Goal: Information Seeking & Learning: Learn about a topic

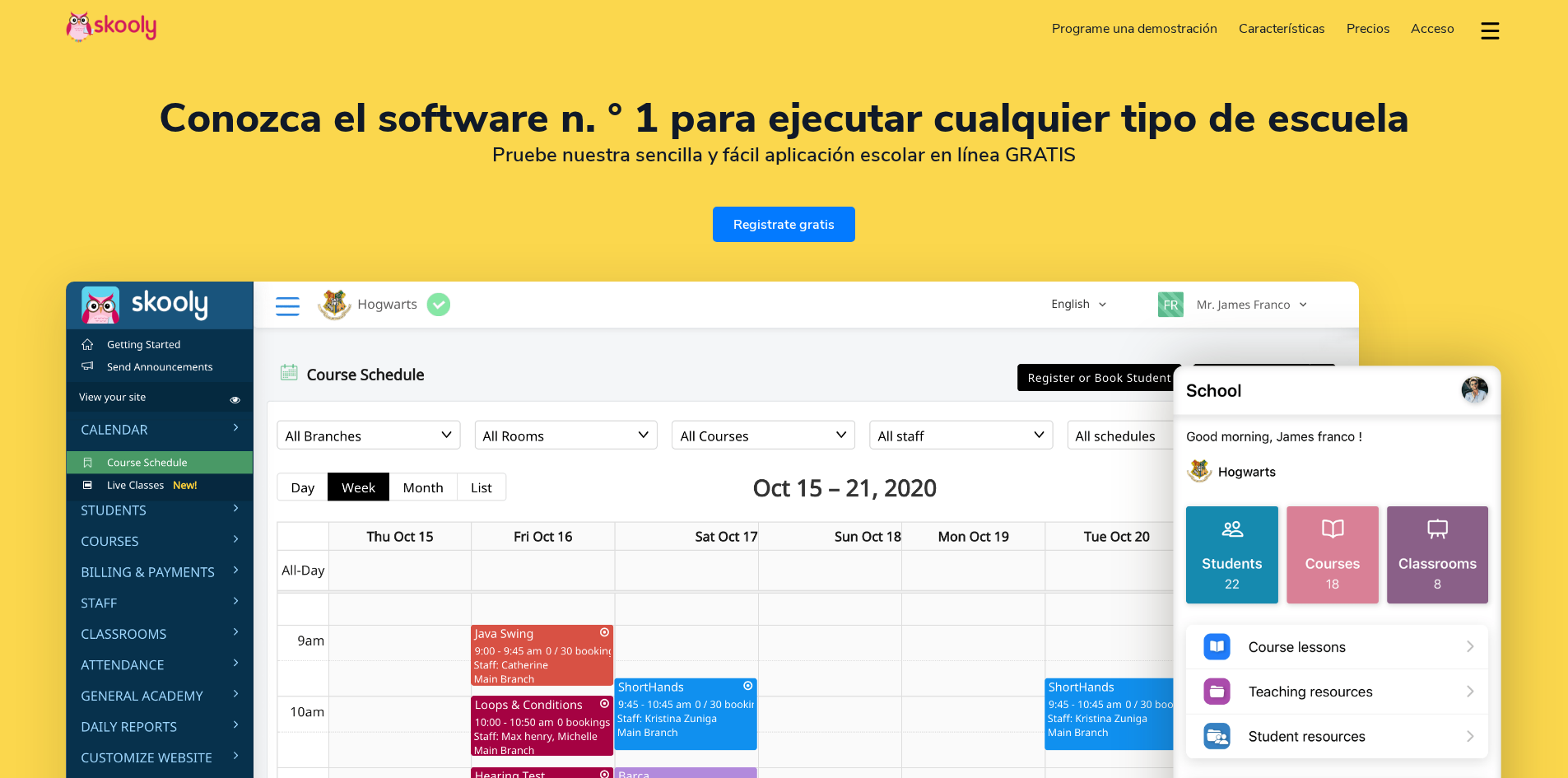
select select "es"
select select "56"
select select "[GEOGRAPHIC_DATA]"
select select "America/[GEOGRAPHIC_DATA]"
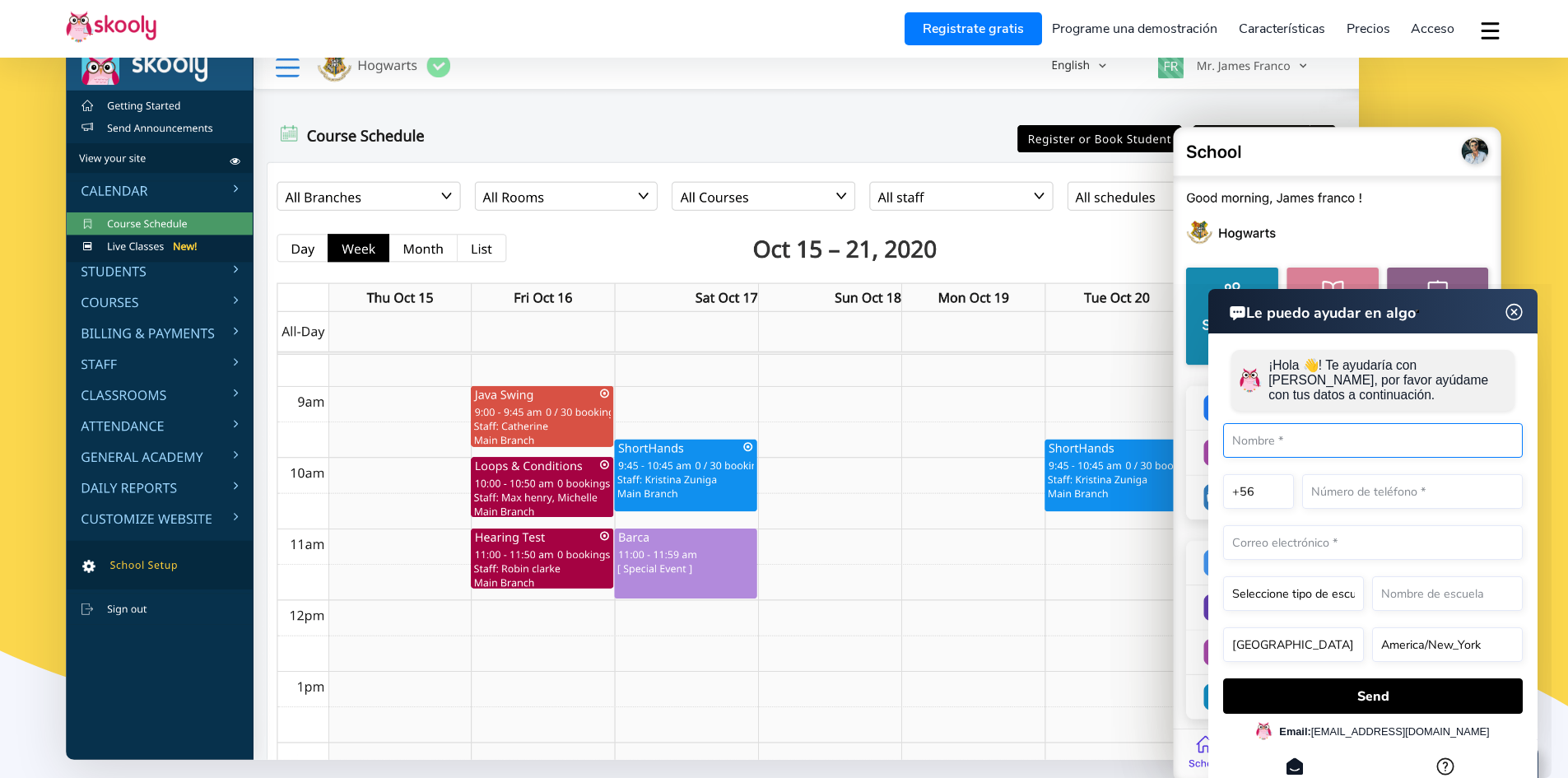
scroll to position [247, 0]
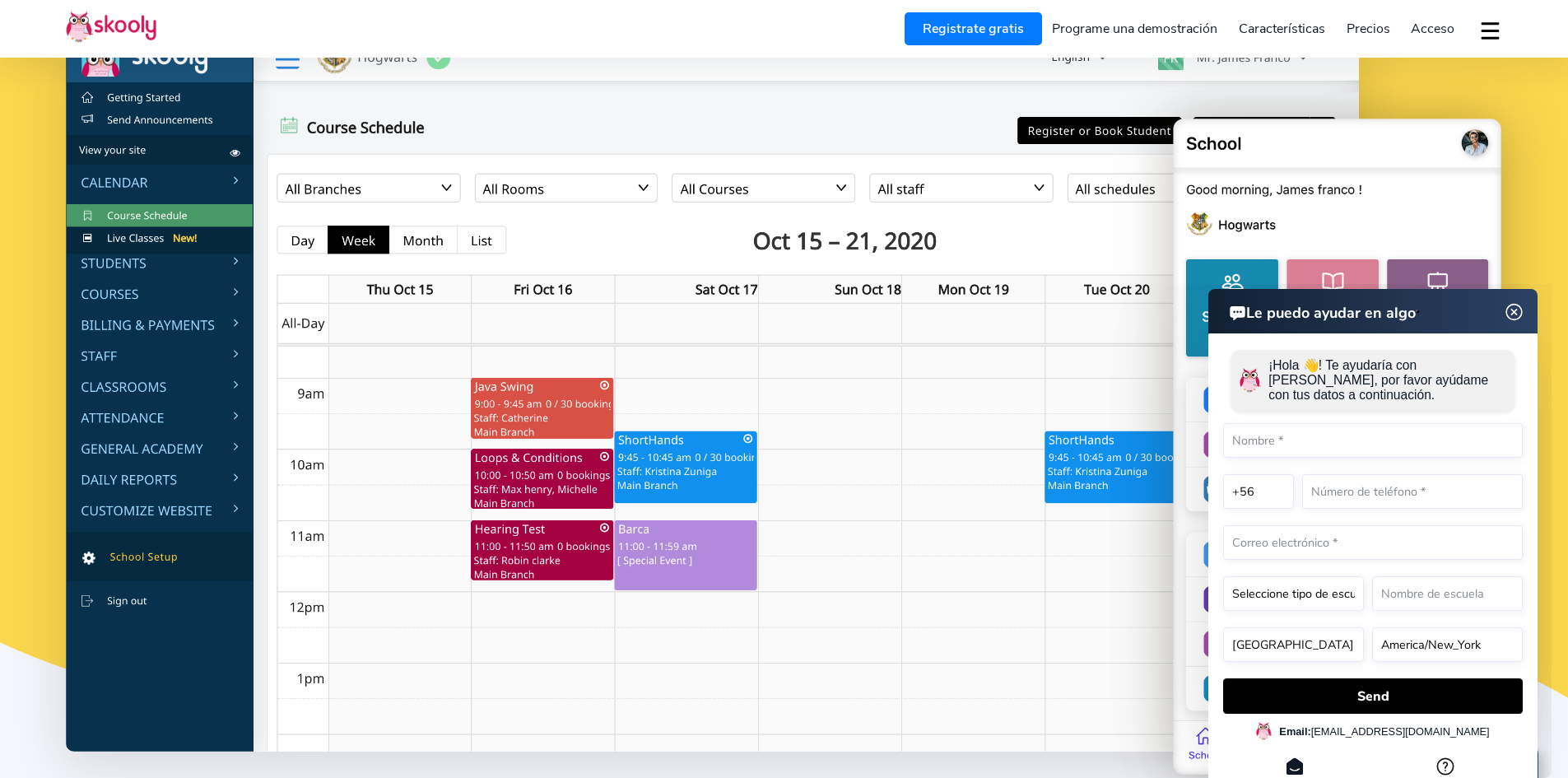
click at [1506, 312] on img at bounding box center [1514, 312] width 31 height 20
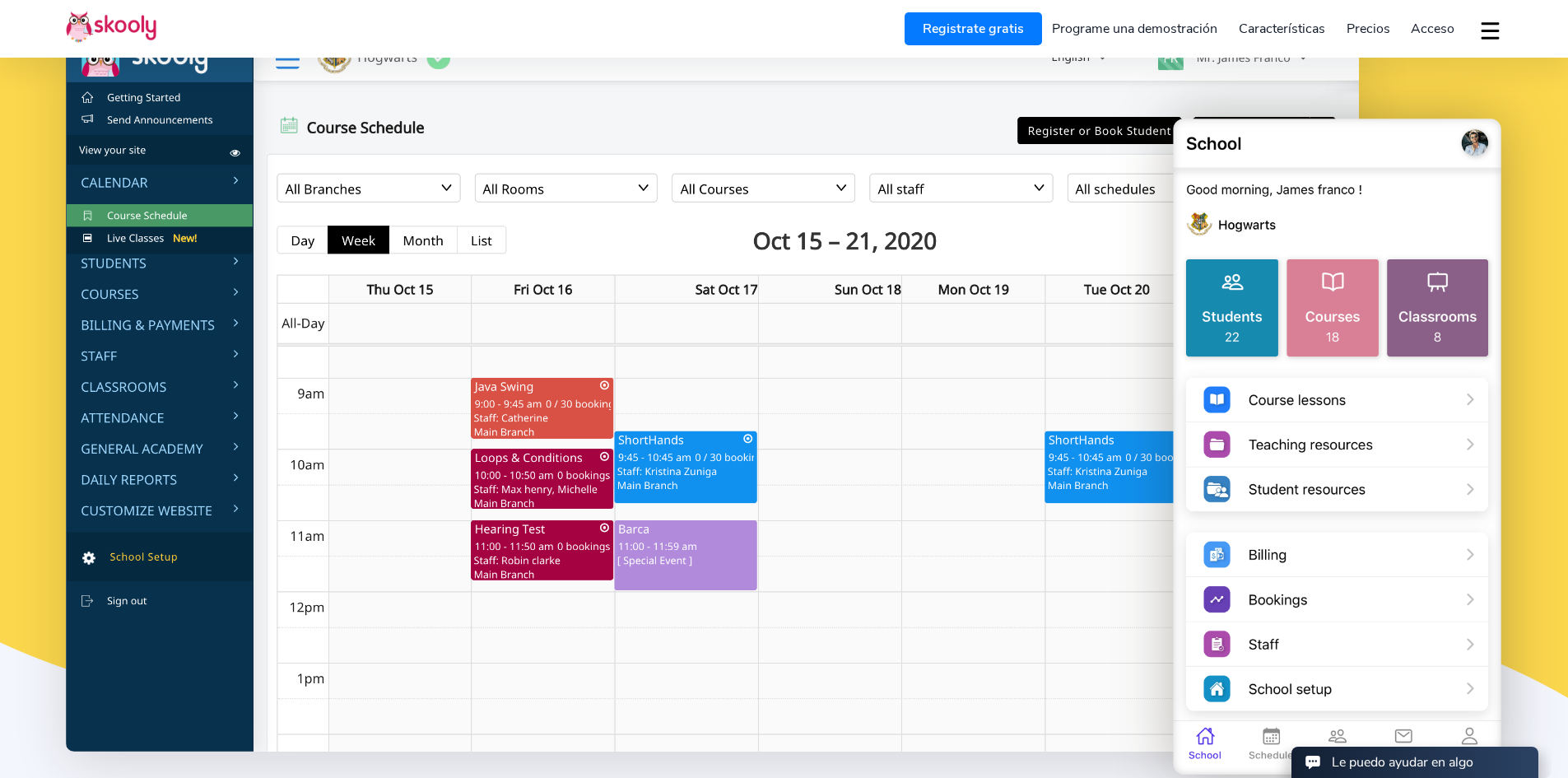
click at [1518, 182] on div "Conozca el software n. ° 1 para ejecutar cualquier tipo de escuela Pruebe nuest…" at bounding box center [784, 307] width 1568 height 1108
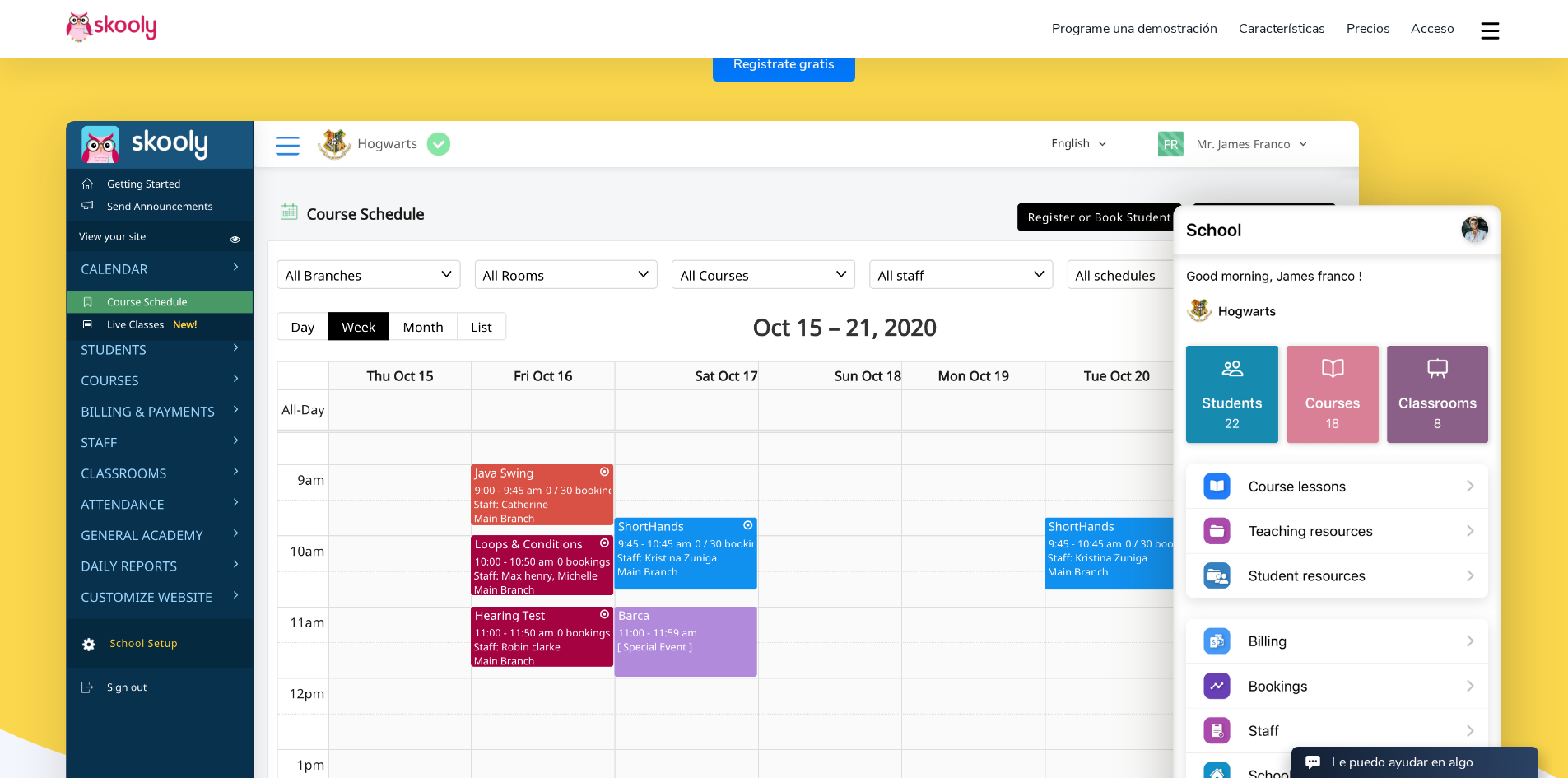
scroll to position [165, 0]
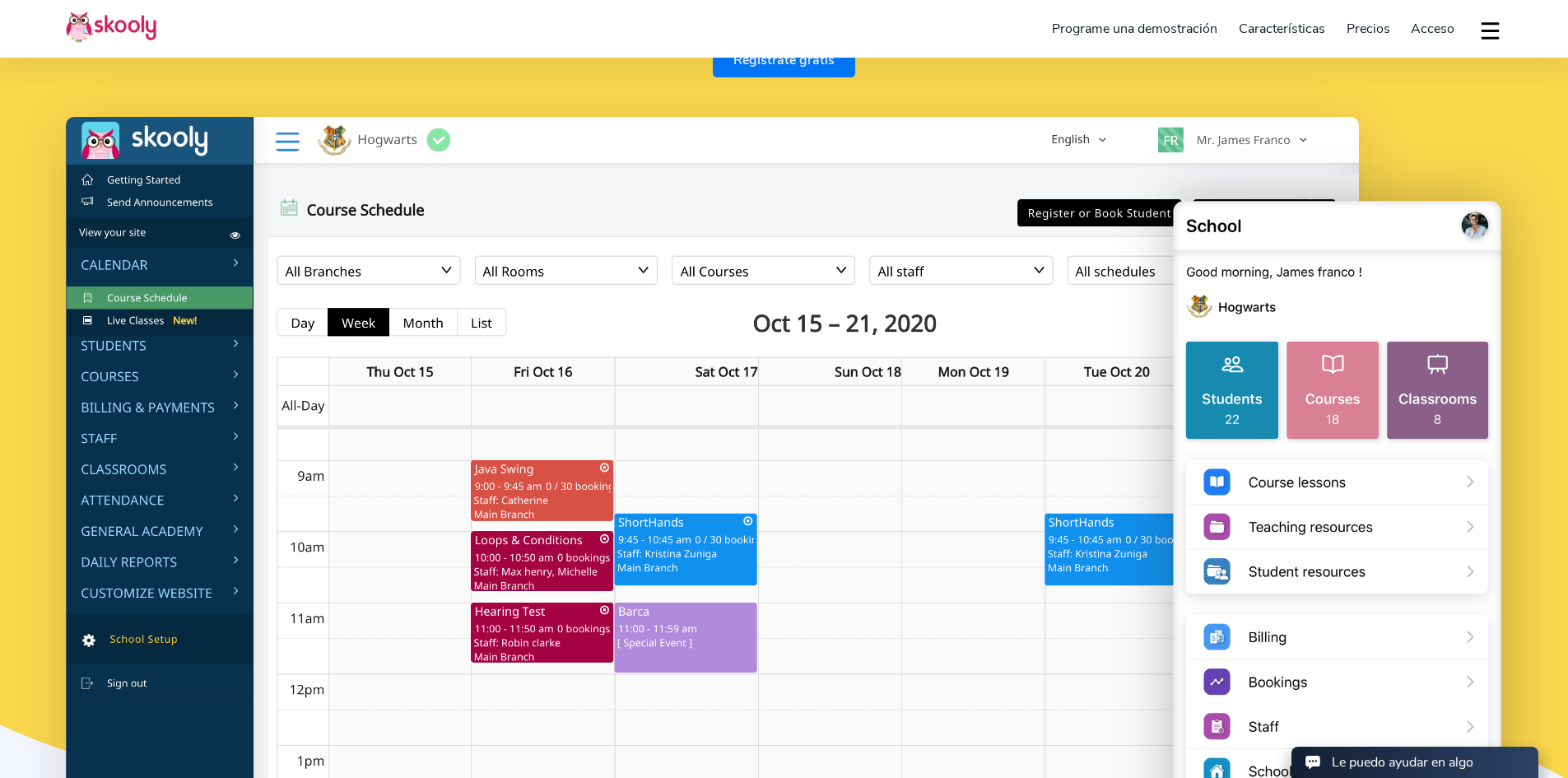
click at [146, 347] on img at bounding box center [712, 476] width 1293 height 717
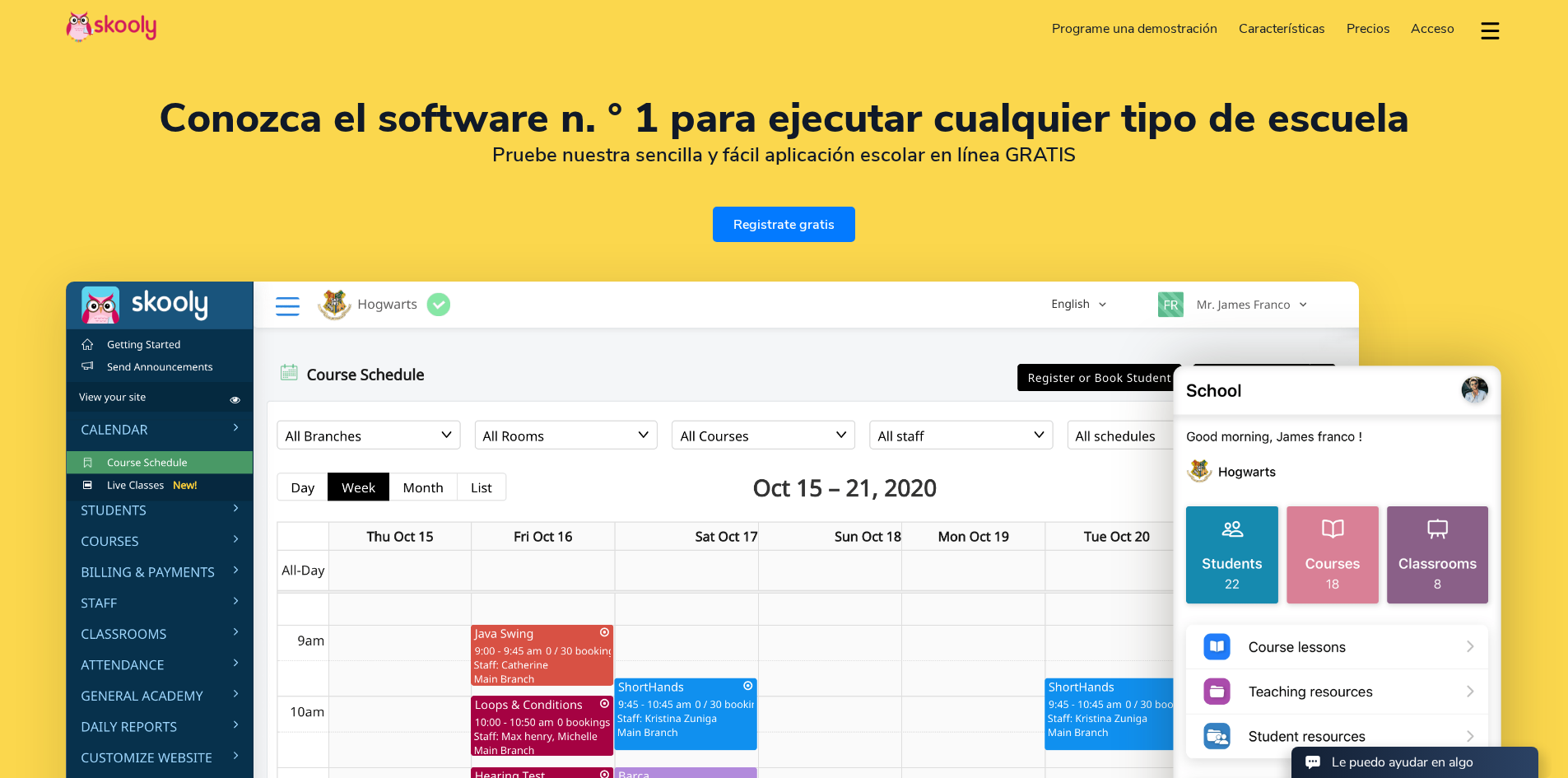
click at [1186, 28] on link "Programe una demostración" at bounding box center [1136, 29] width 187 height 26
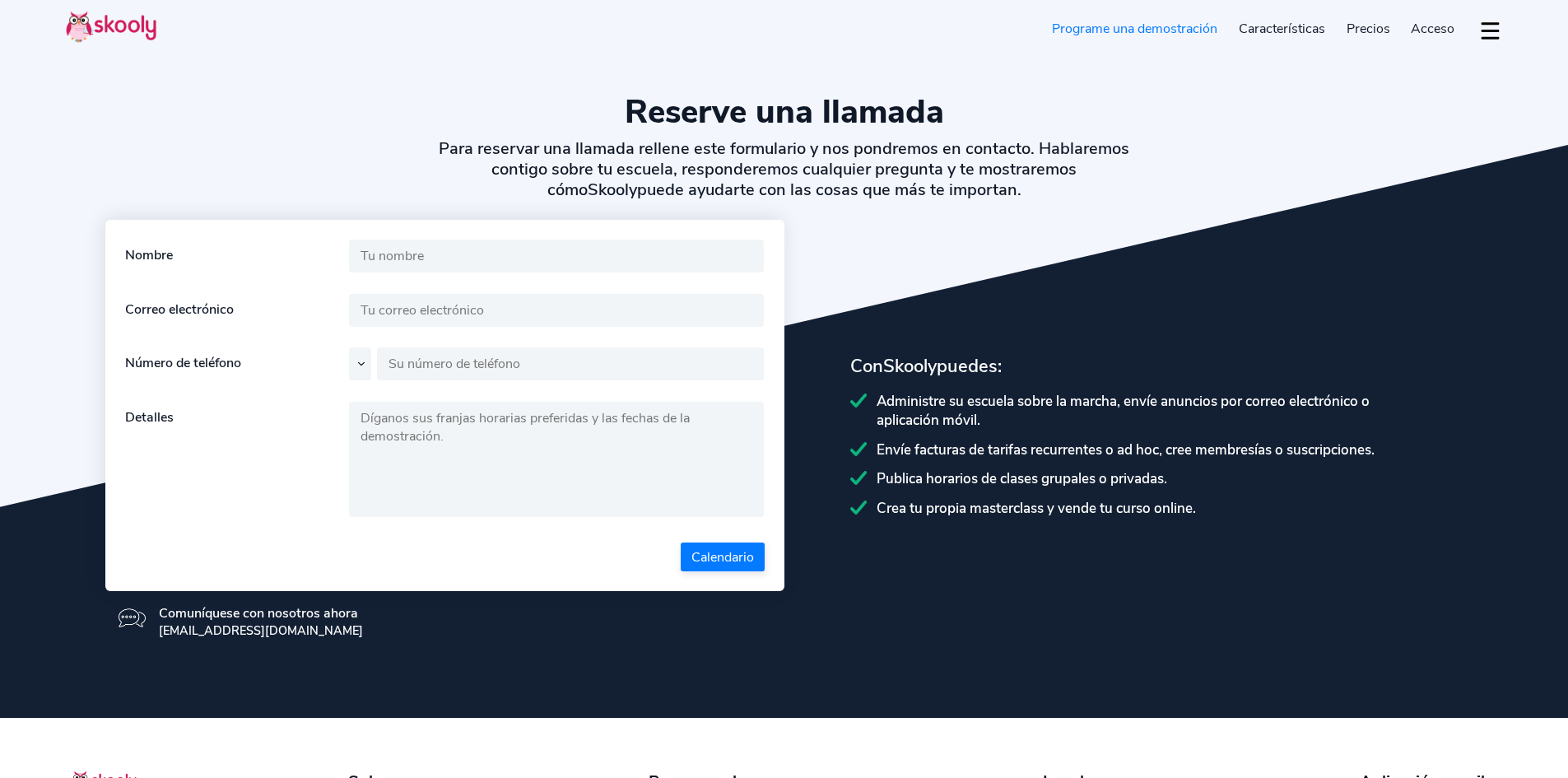
select select "es"
select select "56"
select select "[GEOGRAPHIC_DATA]"
select select "America/[GEOGRAPHIC_DATA]"
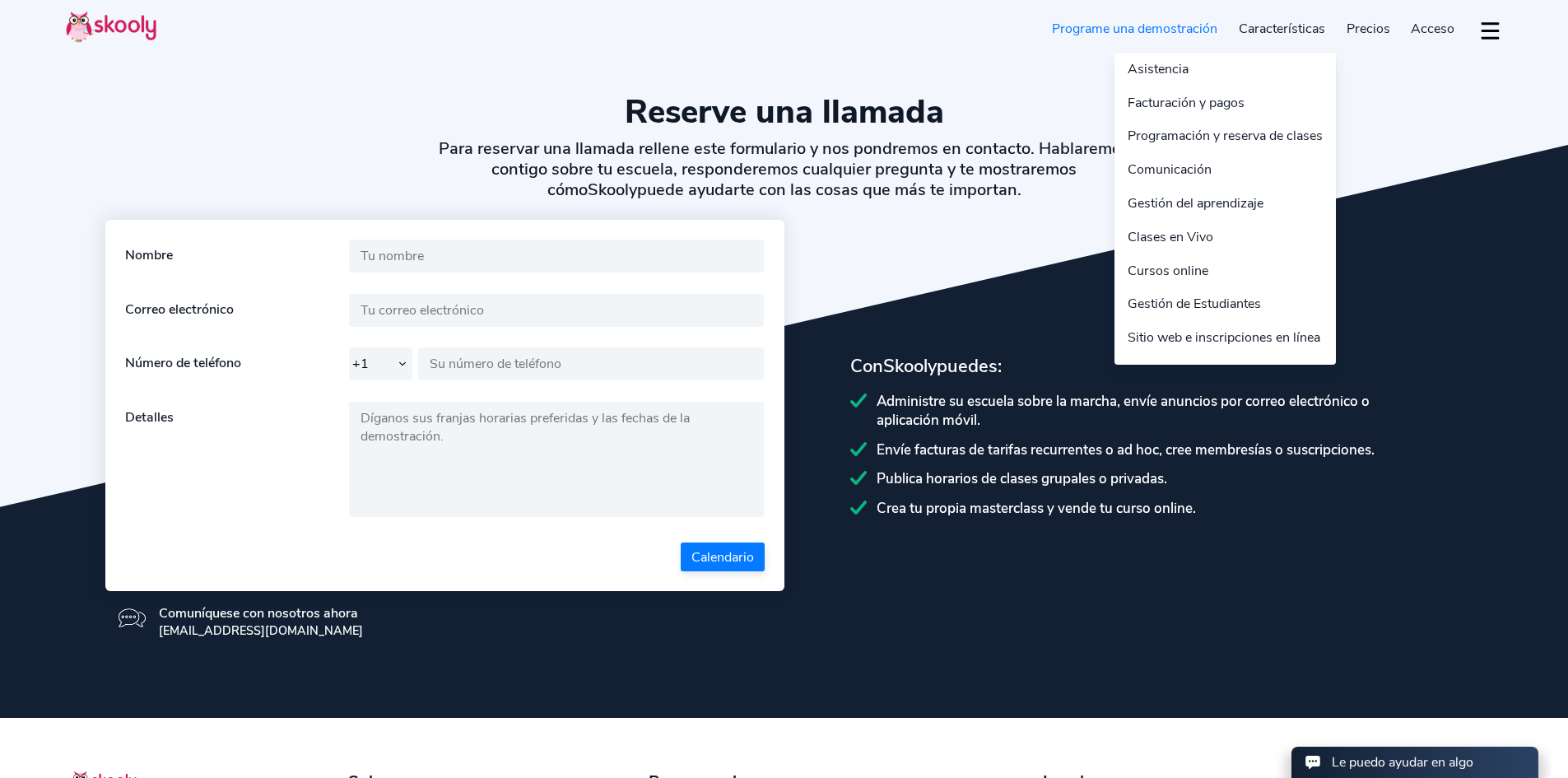
click at [1284, 23] on link "Características" at bounding box center [1282, 29] width 108 height 26
click at [1283, 33] on link "Características" at bounding box center [1282, 29] width 108 height 26
click at [1275, 27] on link "Características" at bounding box center [1282, 29] width 108 height 26
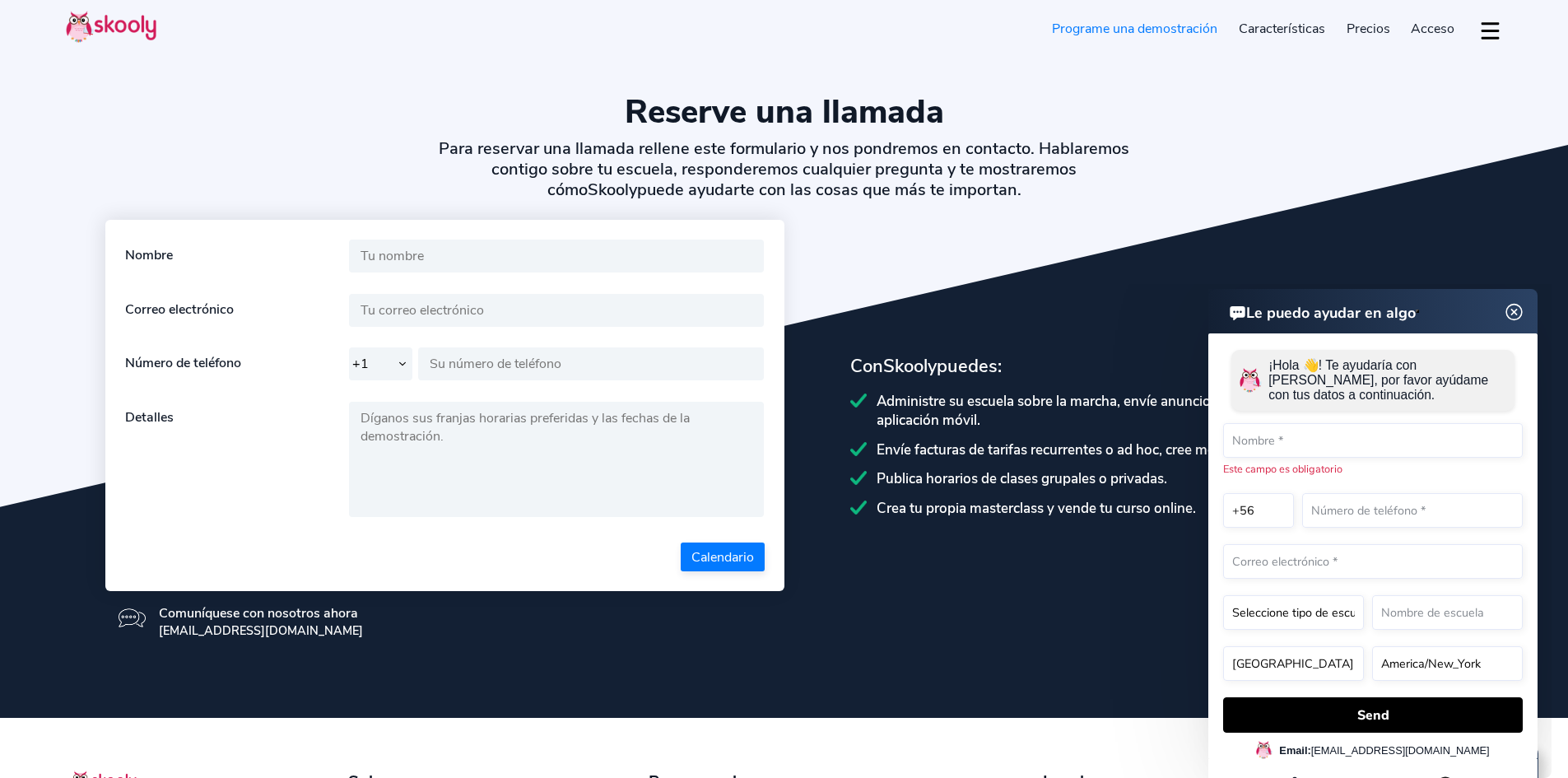
click at [1512, 310] on img at bounding box center [1514, 312] width 31 height 20
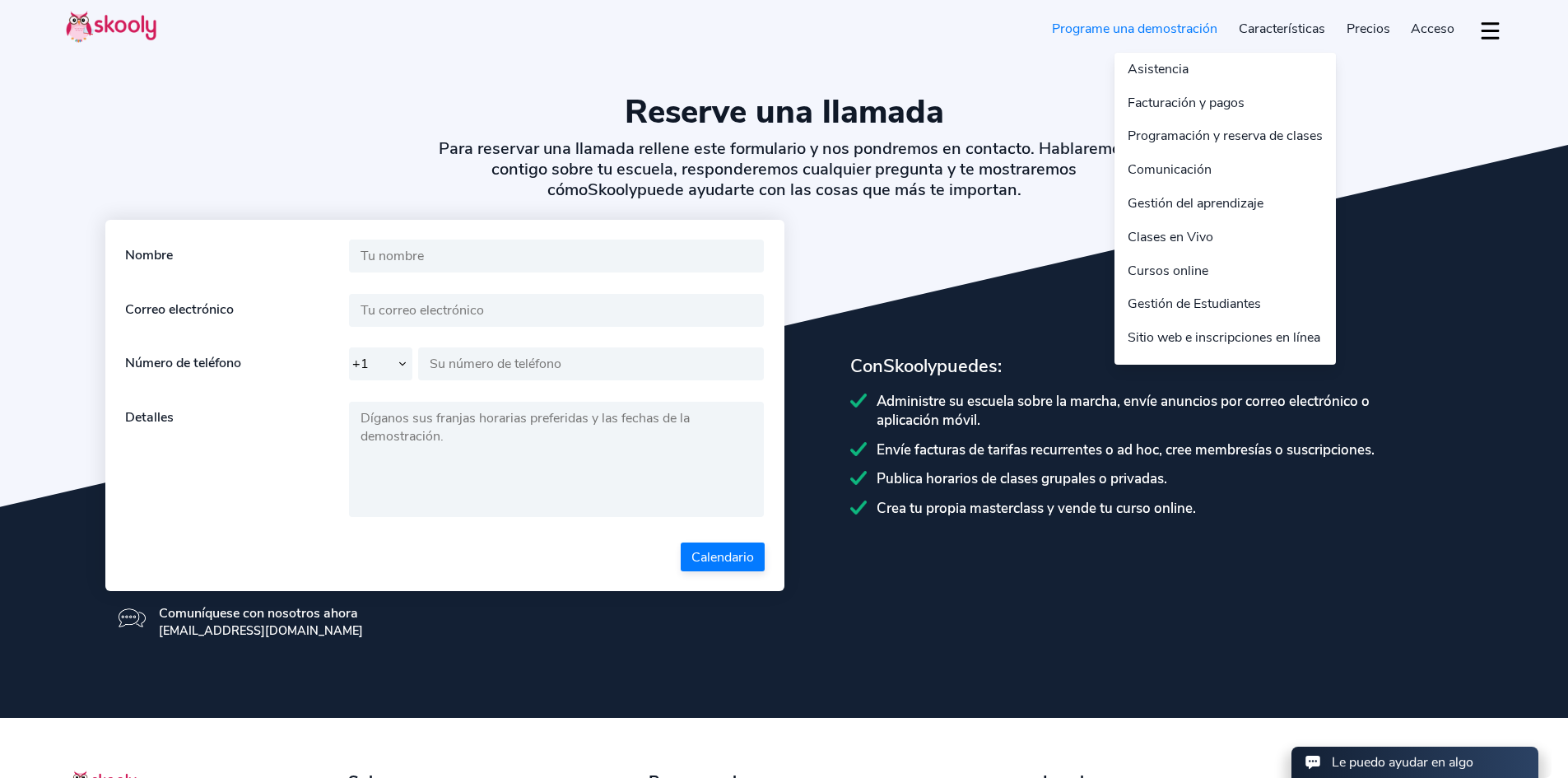
click at [1276, 27] on link "Características" at bounding box center [1282, 29] width 108 height 26
click at [1156, 236] on link "Clases en Vivo" at bounding box center [1225, 237] width 221 height 33
click at [1156, 269] on link "Cursos online" at bounding box center [1225, 271] width 221 height 33
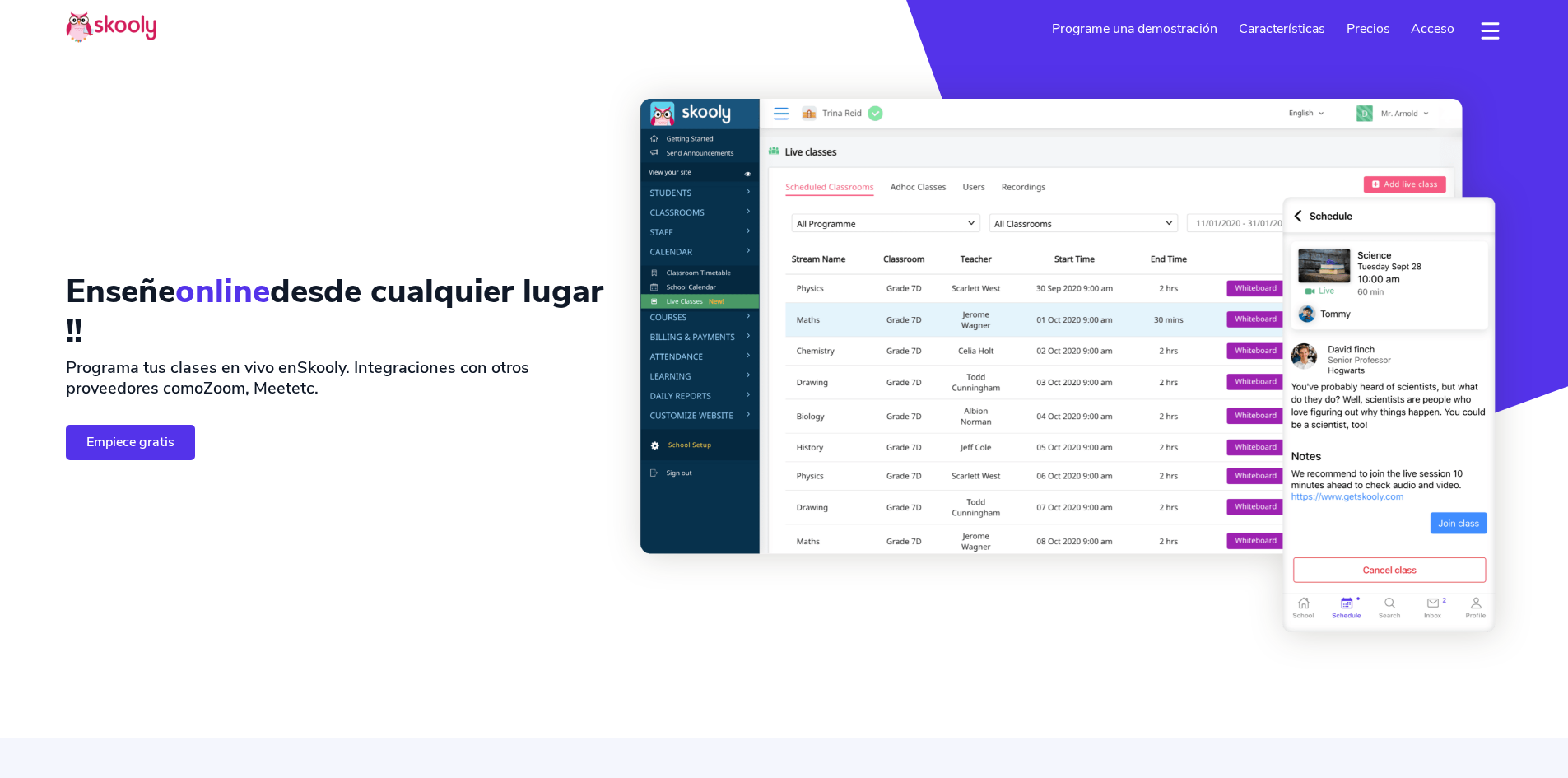
select select "es"
select select "56"
select select "[GEOGRAPHIC_DATA]"
select select "America/[GEOGRAPHIC_DATA]"
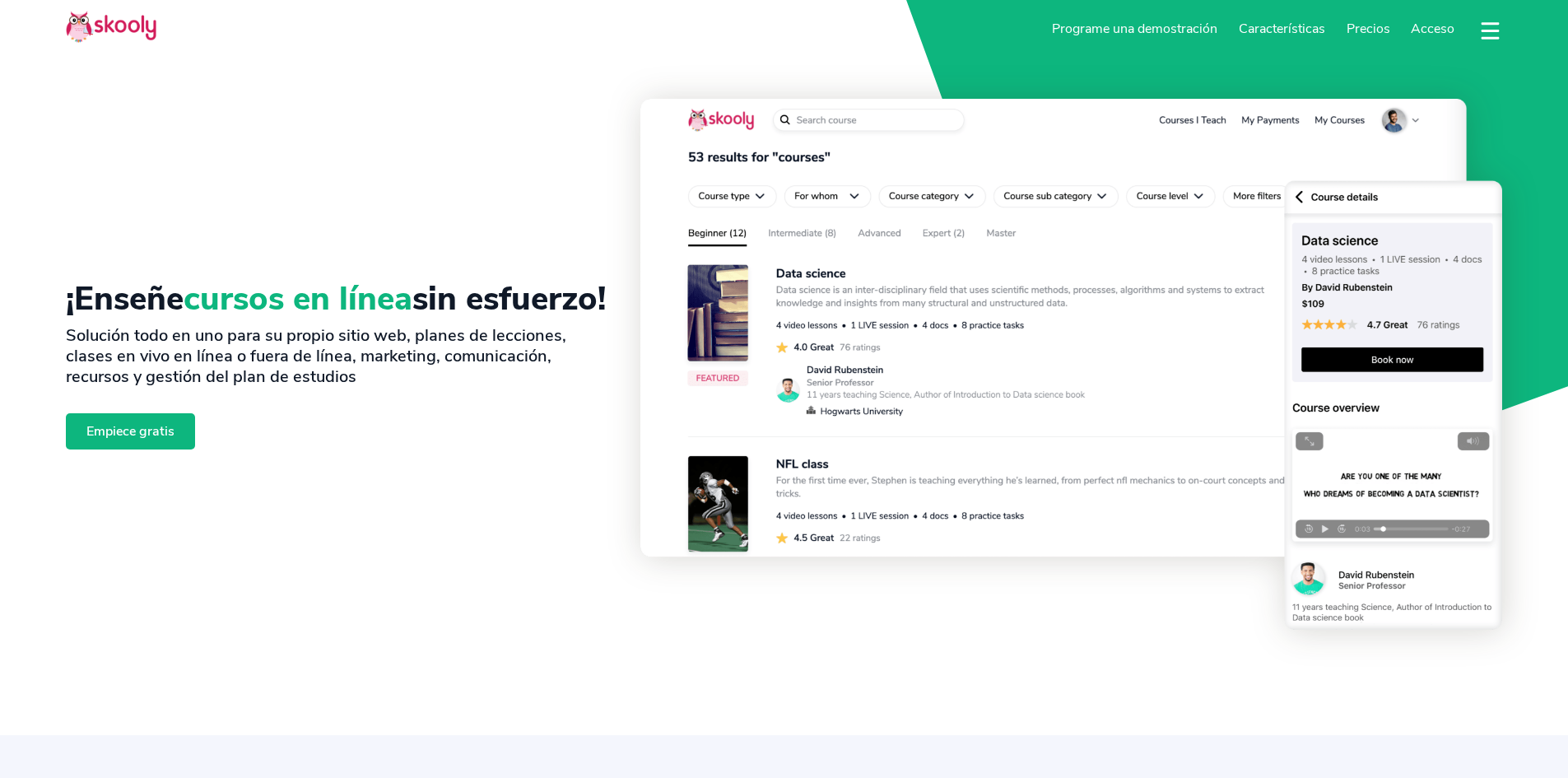
select select "es"
select select "56"
select select "[GEOGRAPHIC_DATA]"
select select "America/[GEOGRAPHIC_DATA]"
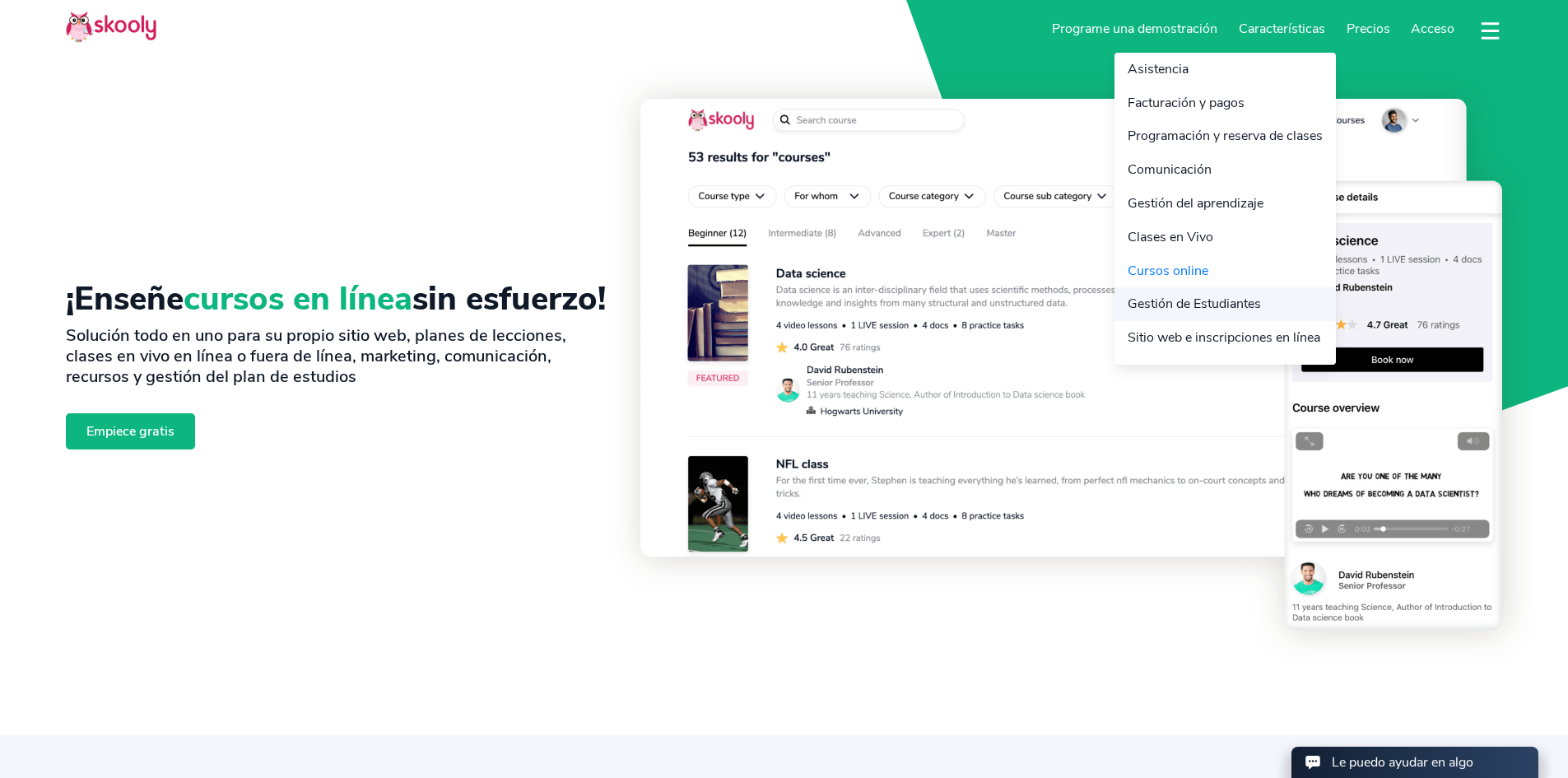
click at [1178, 308] on link "Gestión de Estudiantes" at bounding box center [1225, 304] width 221 height 33
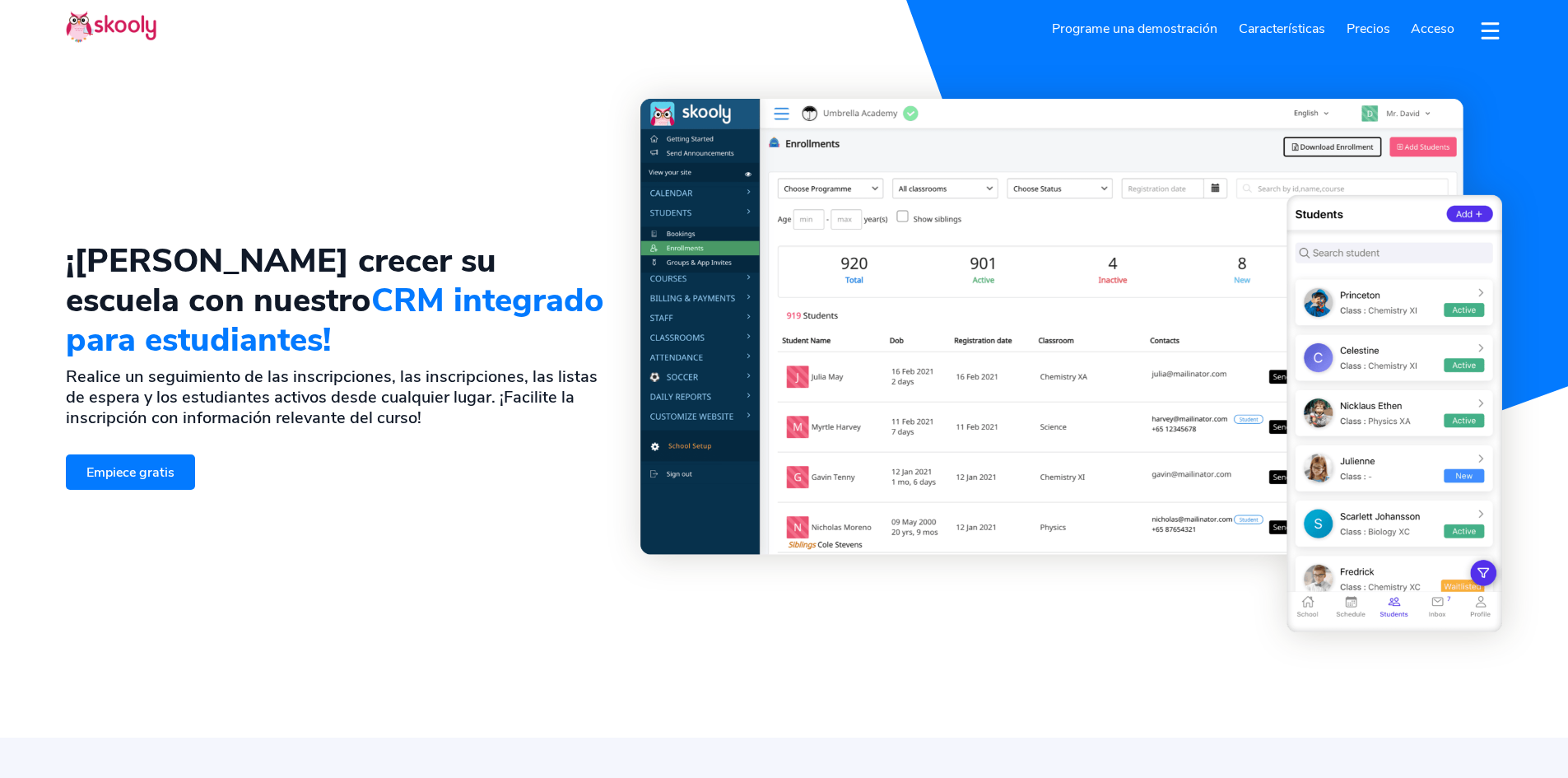
select select "es"
select select "56"
select select "[GEOGRAPHIC_DATA]"
select select "America/[GEOGRAPHIC_DATA]"
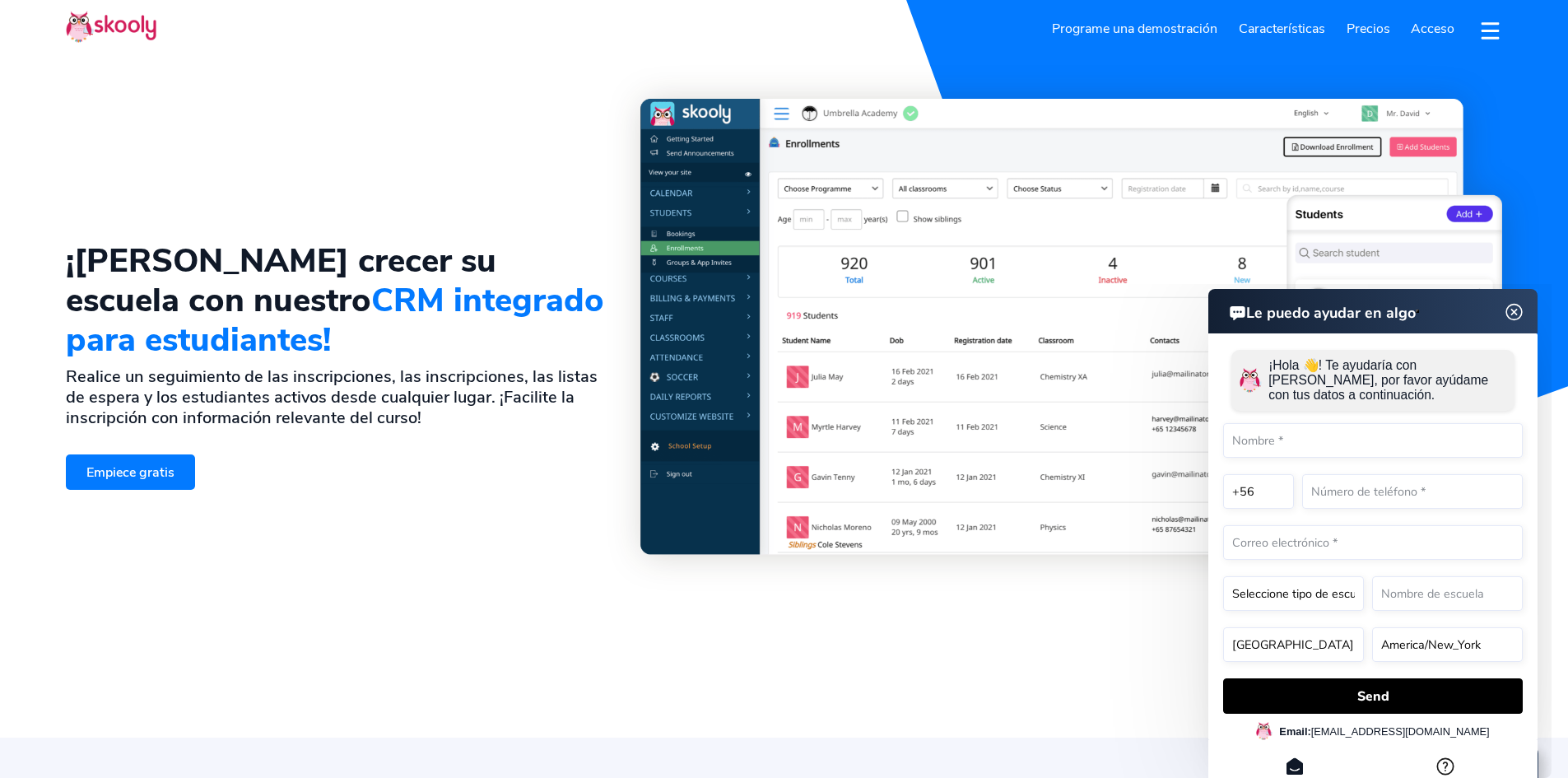
click at [1516, 313] on img at bounding box center [1514, 311] width 20 height 31
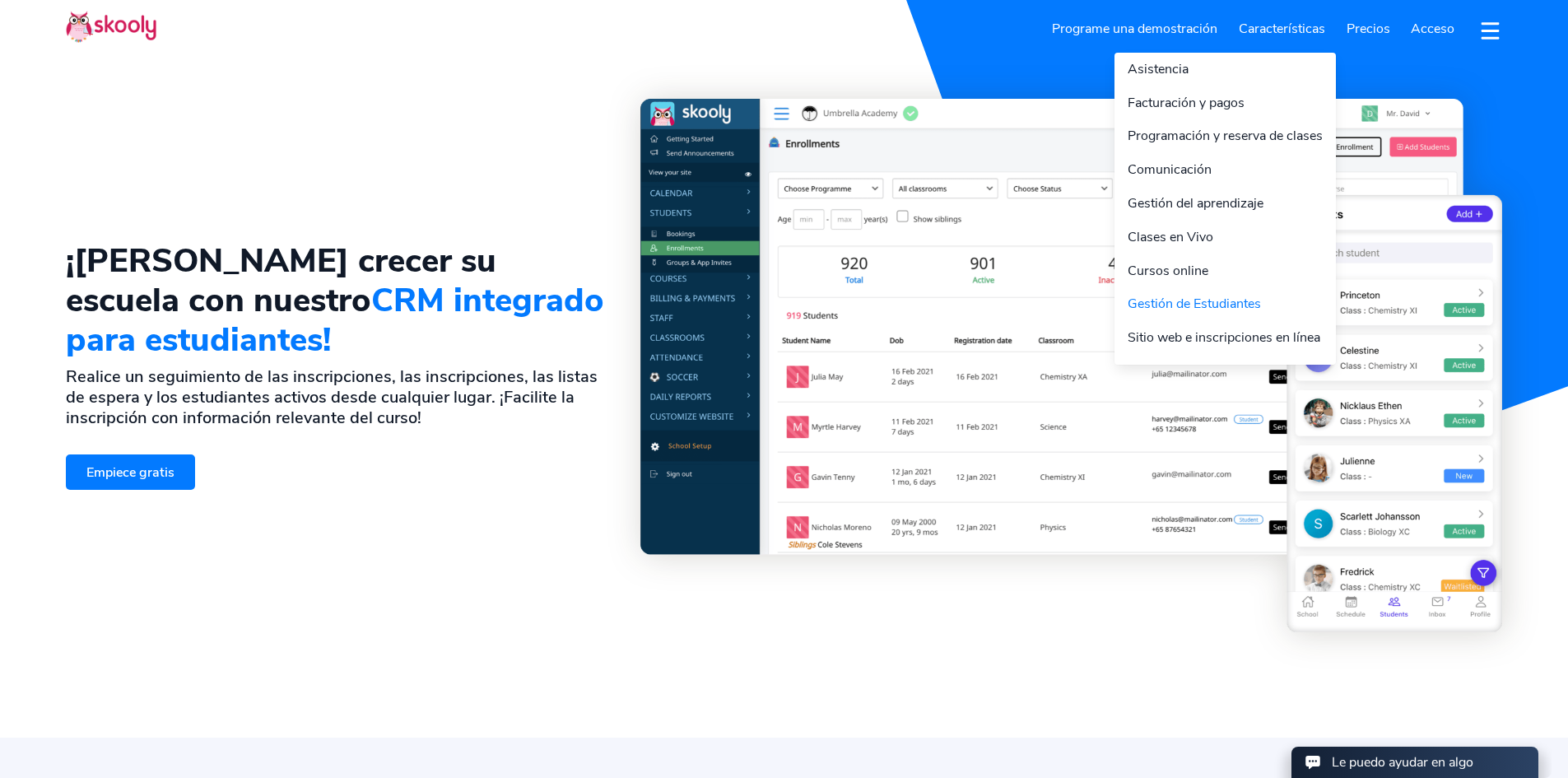
click at [1289, 26] on link "Características" at bounding box center [1282, 29] width 108 height 26
click at [1150, 338] on link "Sitio web e inscripciones en línea" at bounding box center [1225, 337] width 221 height 33
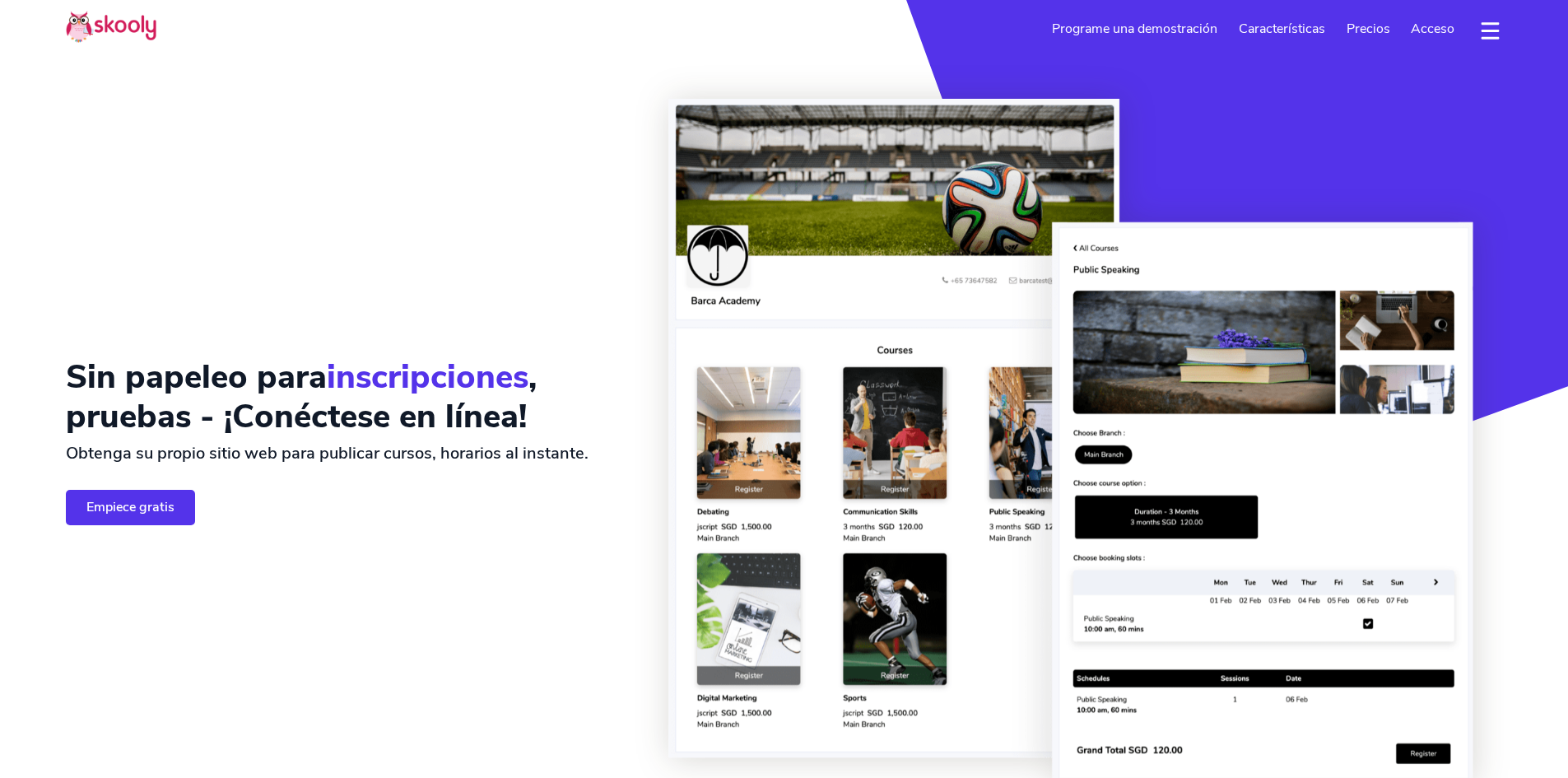
select select "es"
select select "56"
select select "[GEOGRAPHIC_DATA]"
select select "America/[GEOGRAPHIC_DATA]"
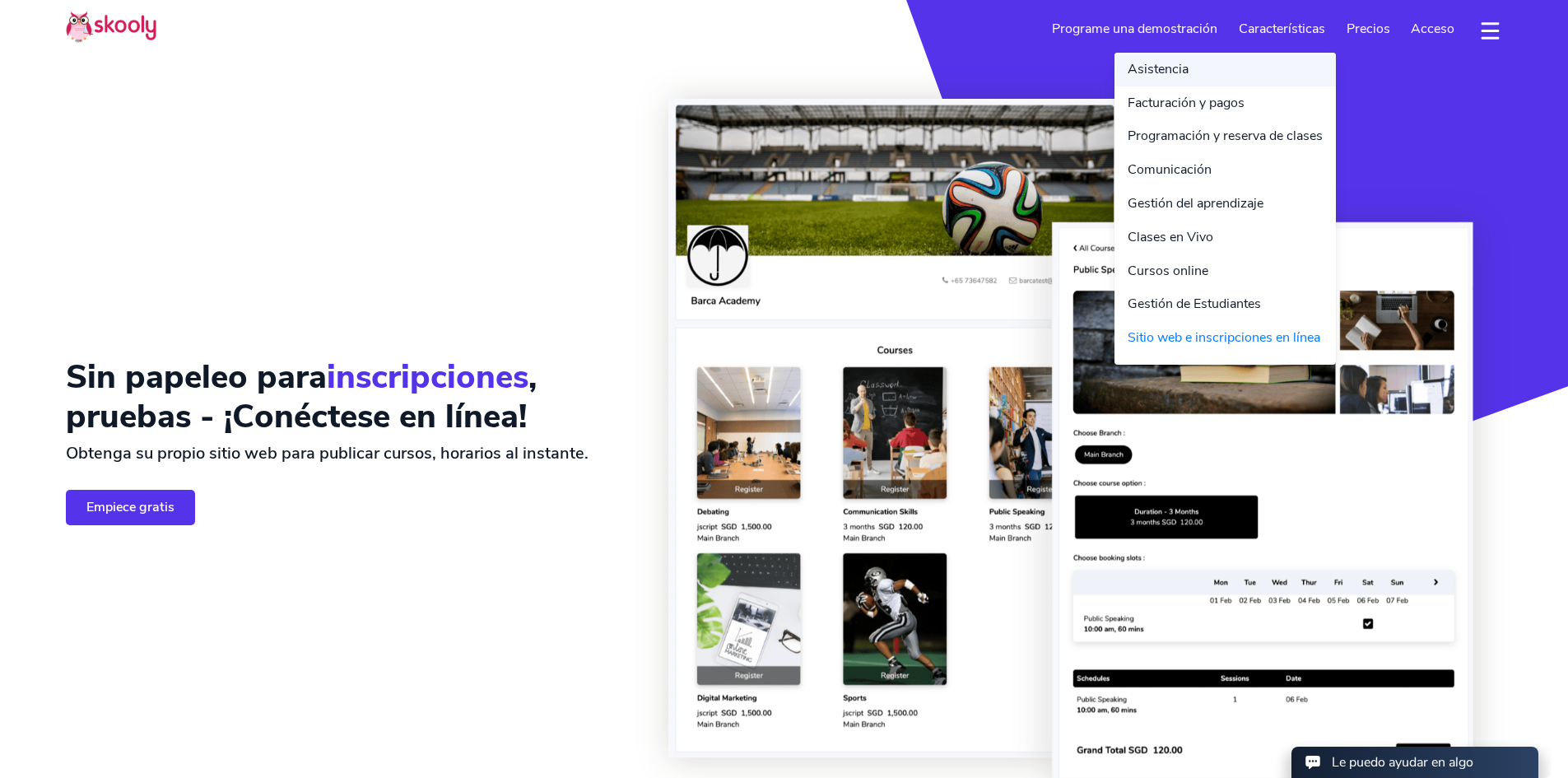
click at [1180, 62] on link "Asistencia" at bounding box center [1225, 70] width 221 height 33
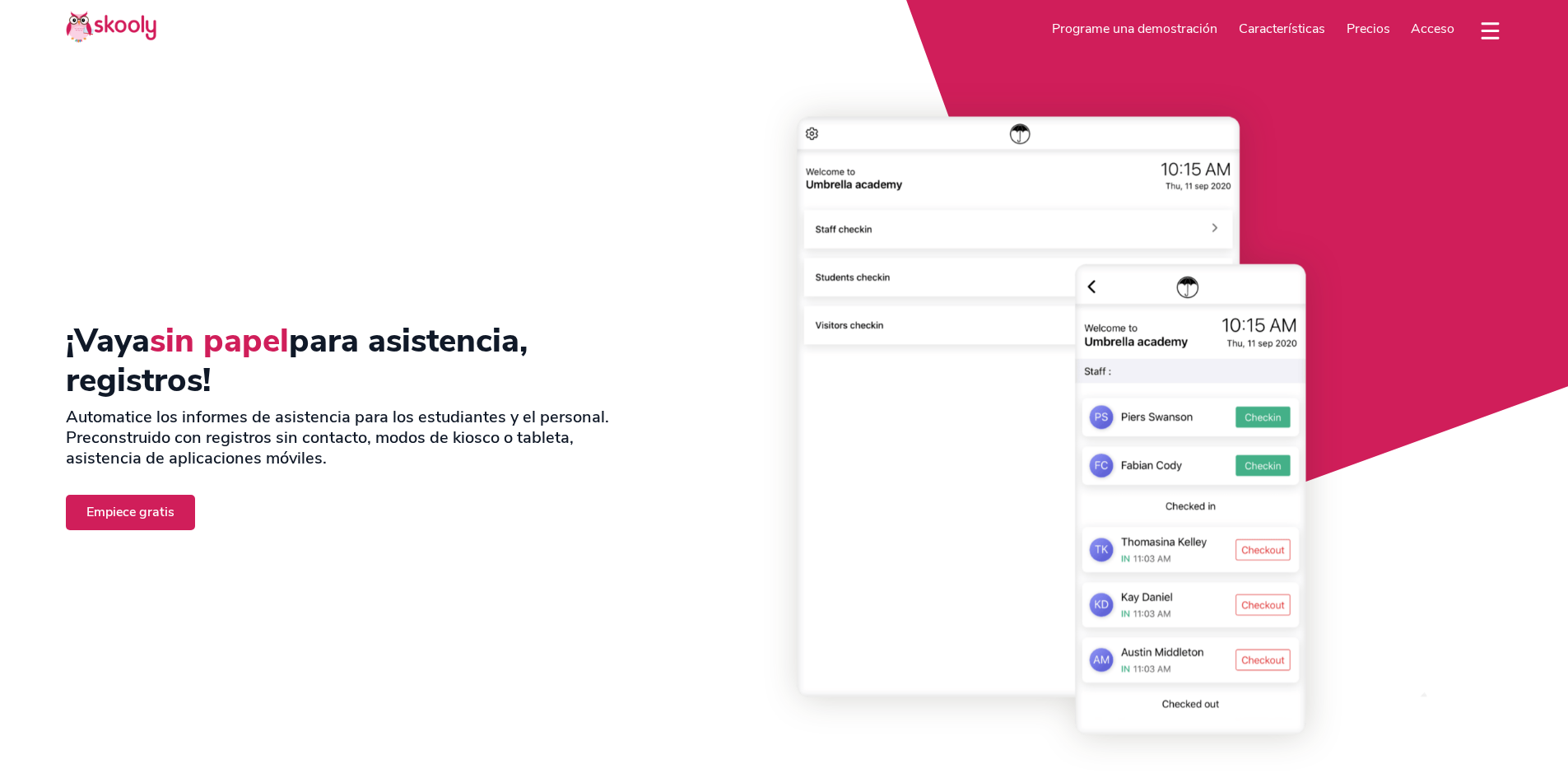
select select "es"
select select "56"
select select "Chile"
select select "America/Santiago"
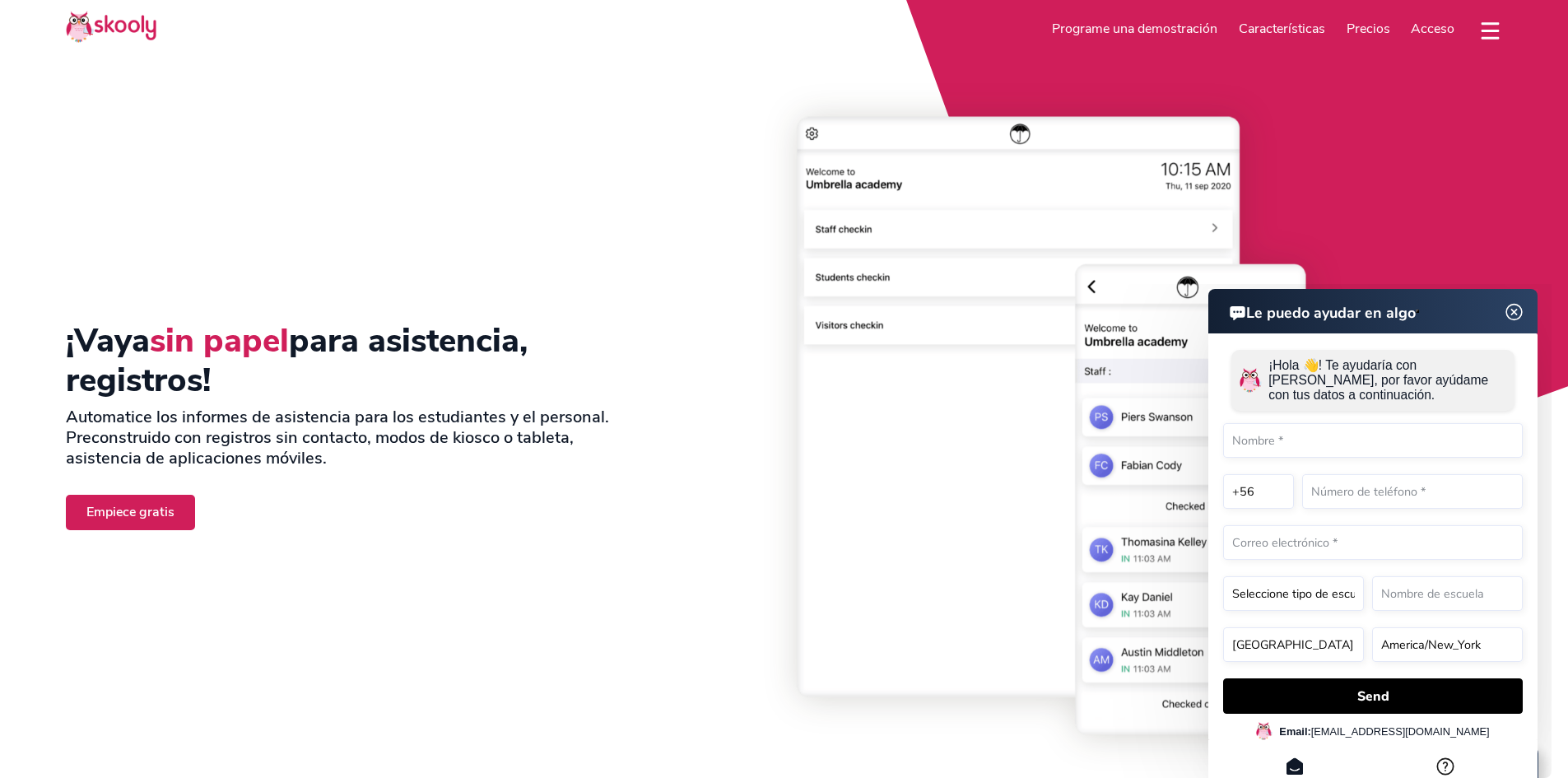
click at [1510, 308] on img at bounding box center [1514, 312] width 31 height 20
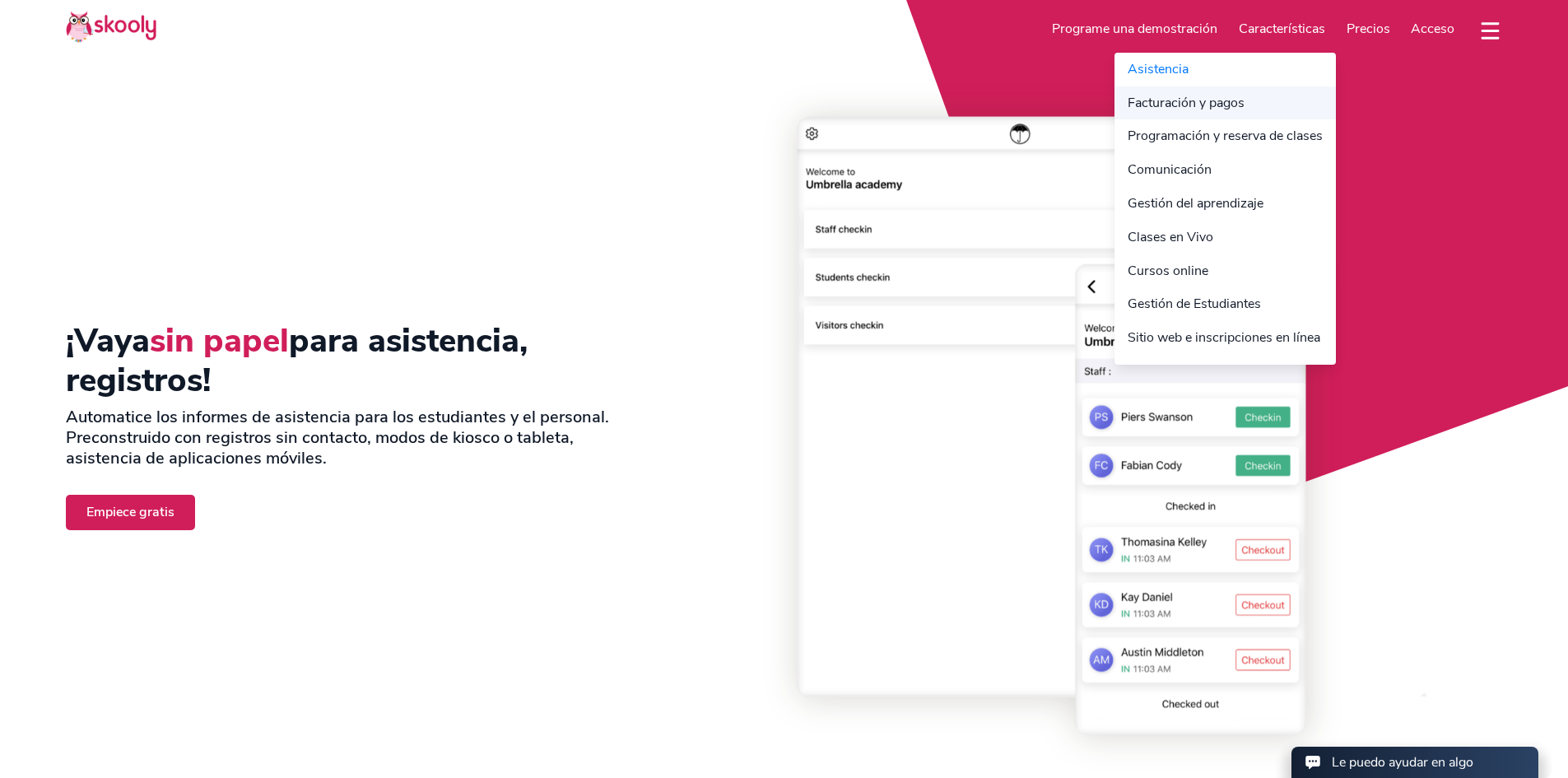
click at [1128, 110] on link "Facturación y pagos" at bounding box center [1225, 103] width 221 height 33
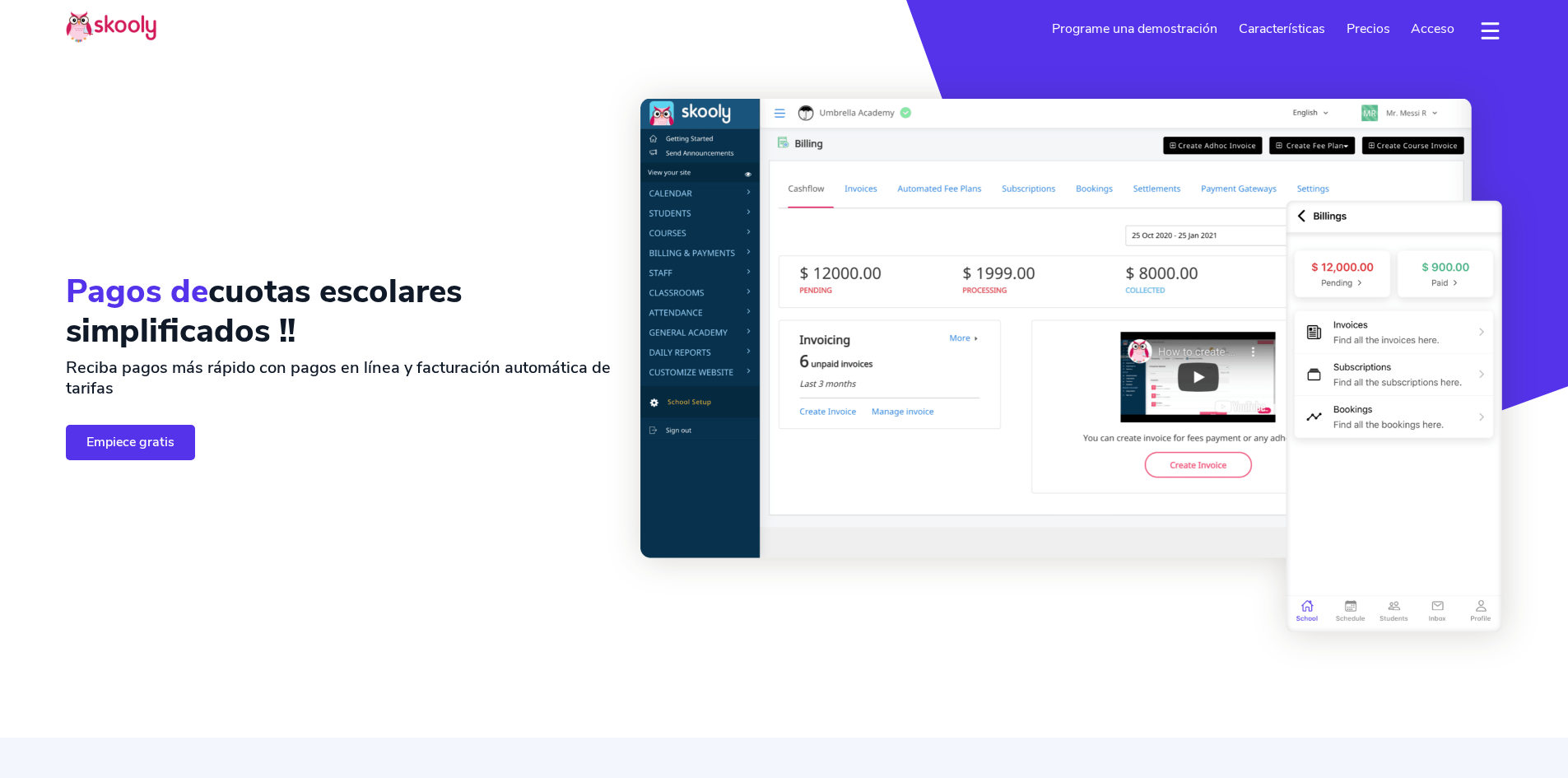
select select "es"
select select "56"
select select "[GEOGRAPHIC_DATA]"
select select "America/[GEOGRAPHIC_DATA]"
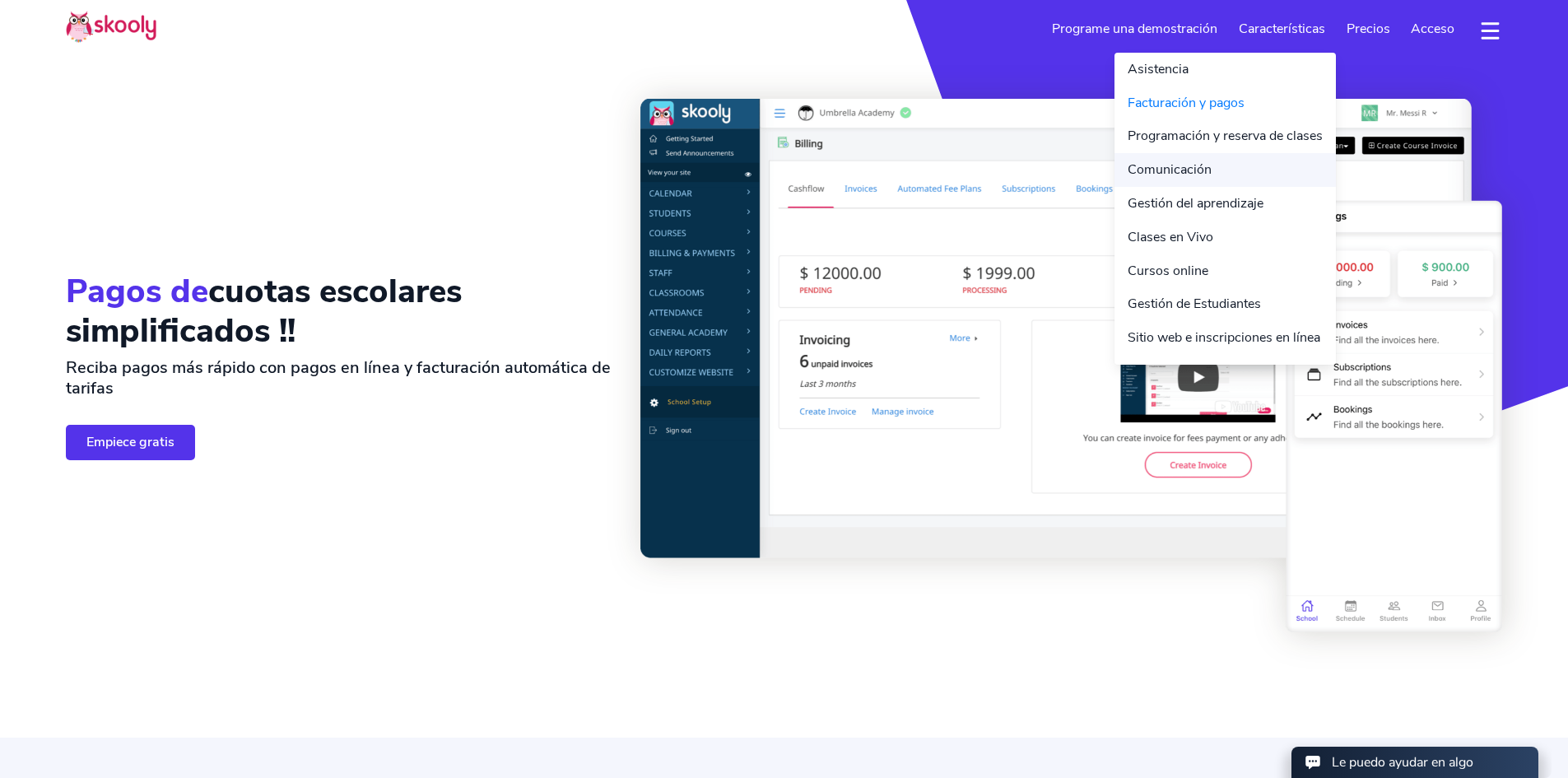
click at [1159, 163] on link "Comunicación" at bounding box center [1225, 170] width 221 height 33
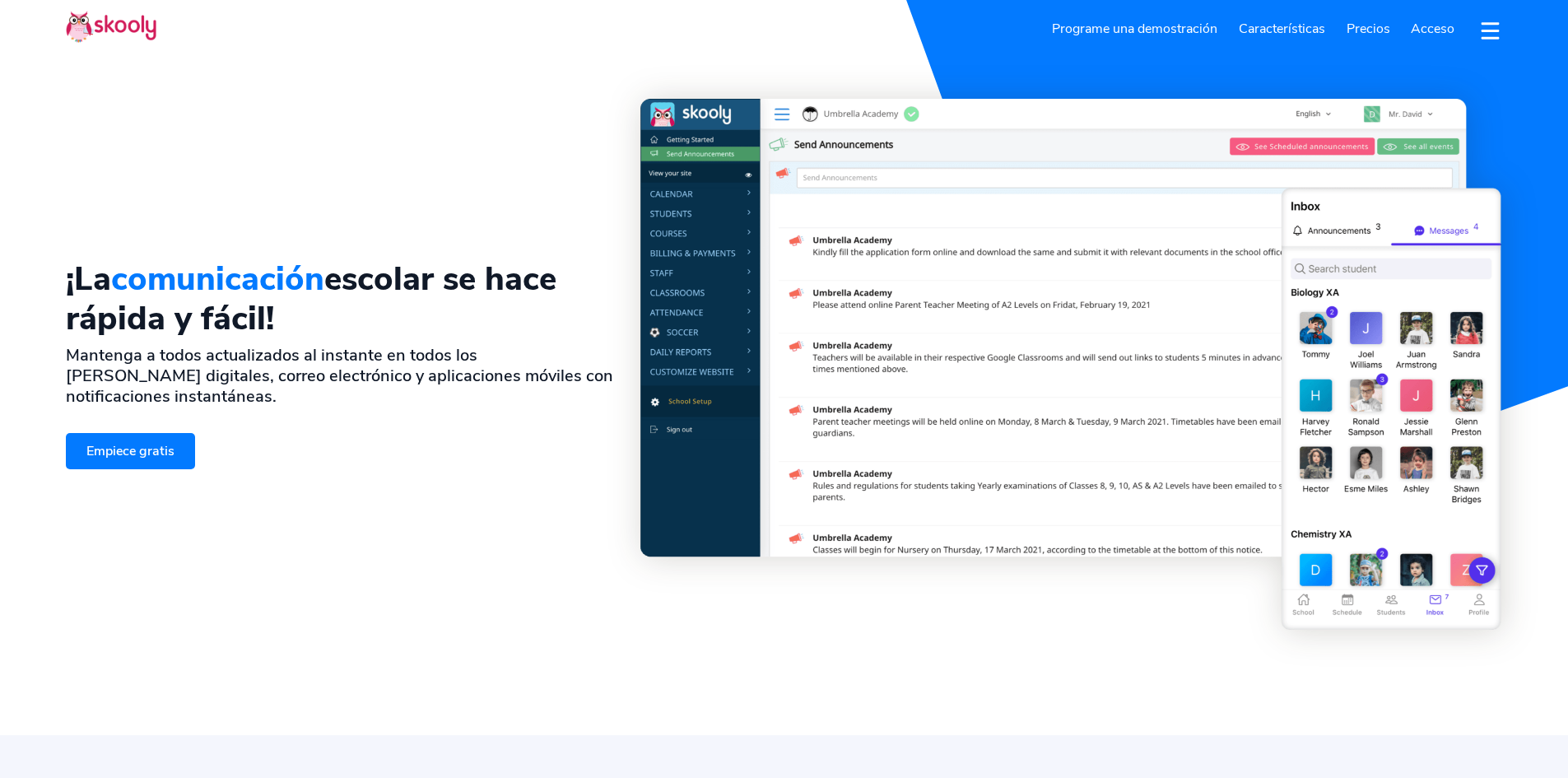
select select "es"
select select "56"
select select "[GEOGRAPHIC_DATA]"
select select "America/[GEOGRAPHIC_DATA]"
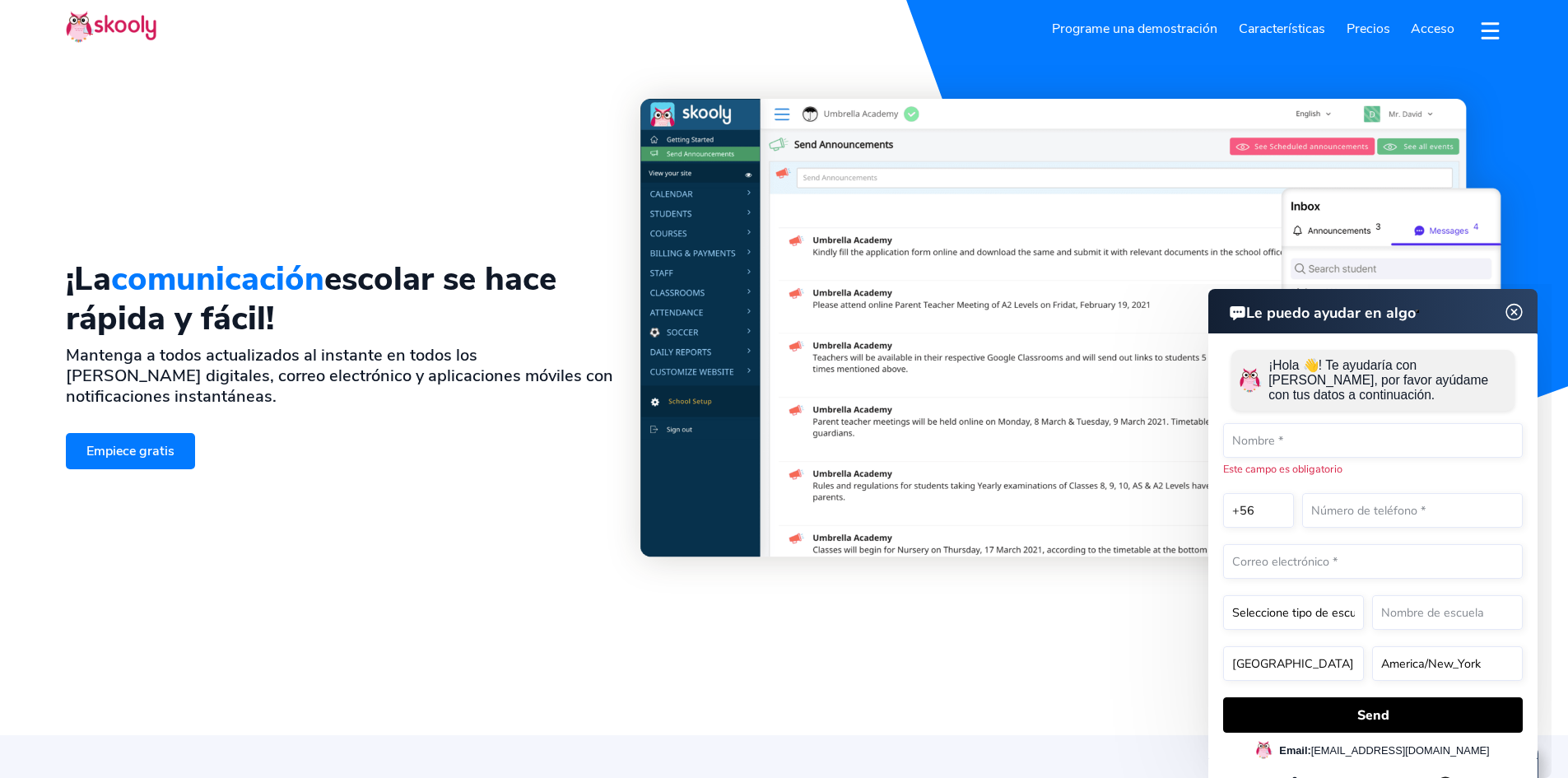
click at [1515, 312] on img at bounding box center [1514, 312] width 31 height 20
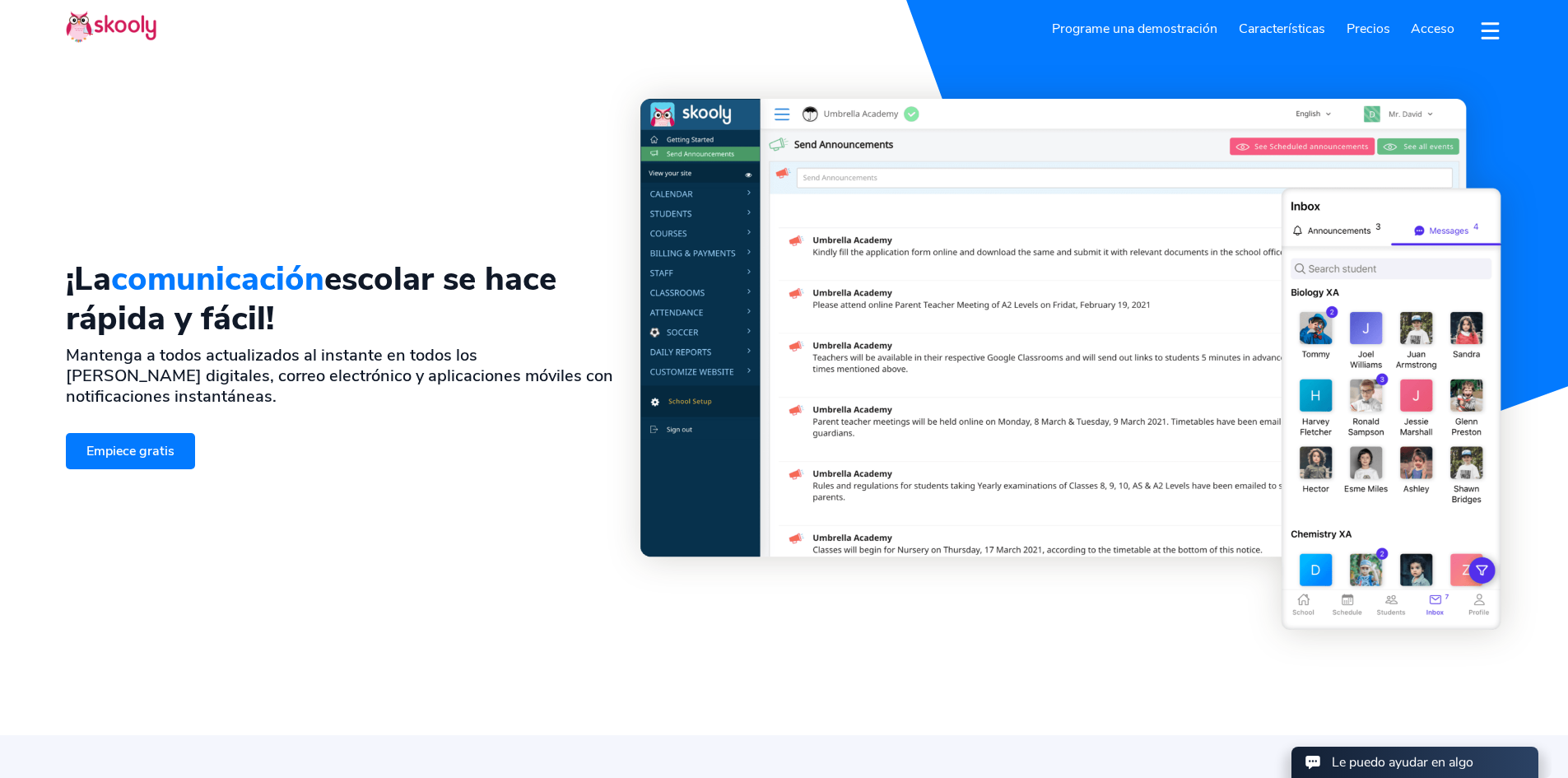
click at [1181, 25] on link "Programe una demostración" at bounding box center [1136, 29] width 187 height 26
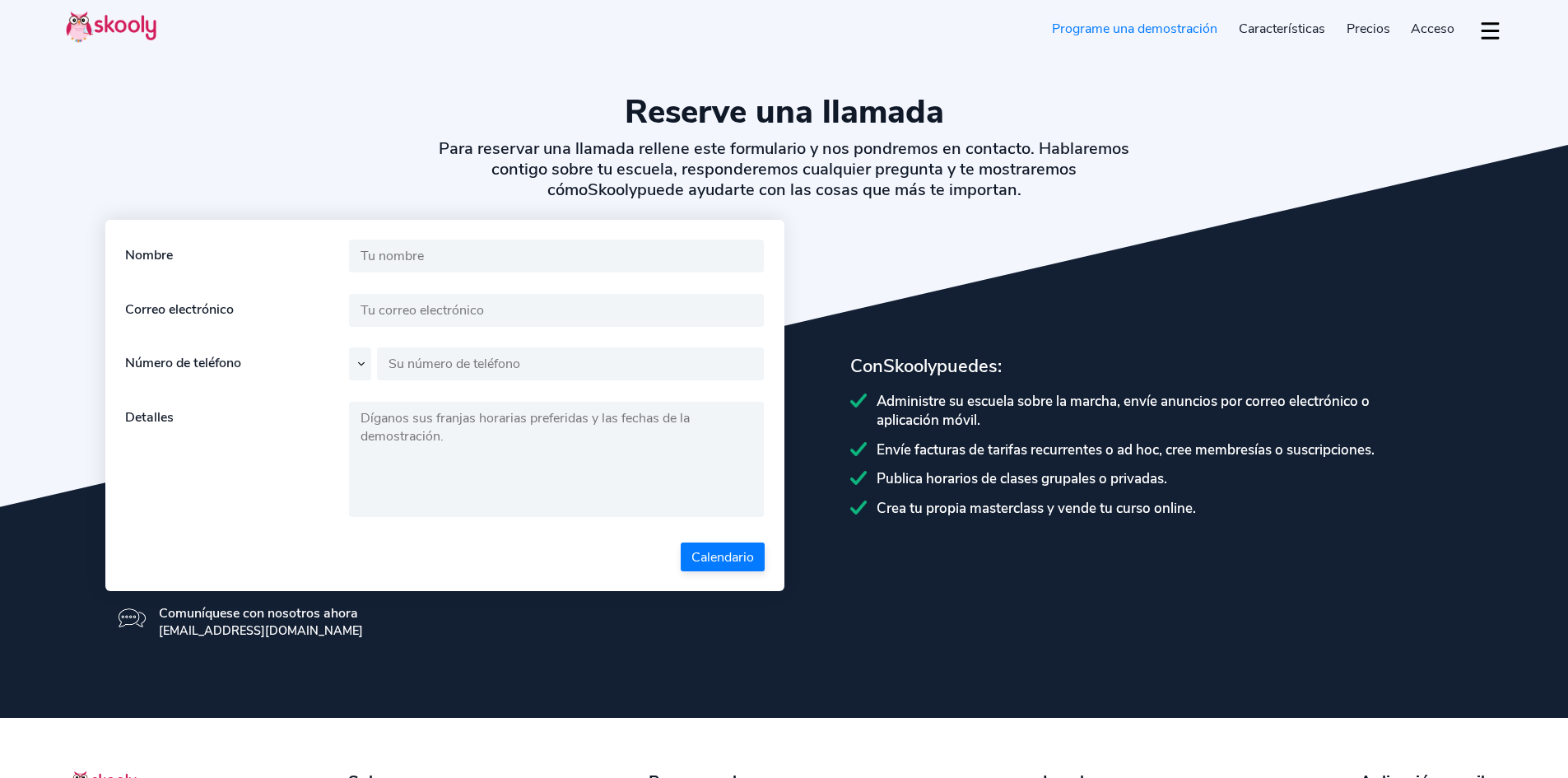
select select "es"
select select "56"
select select "[GEOGRAPHIC_DATA]"
select select "America/[GEOGRAPHIC_DATA]"
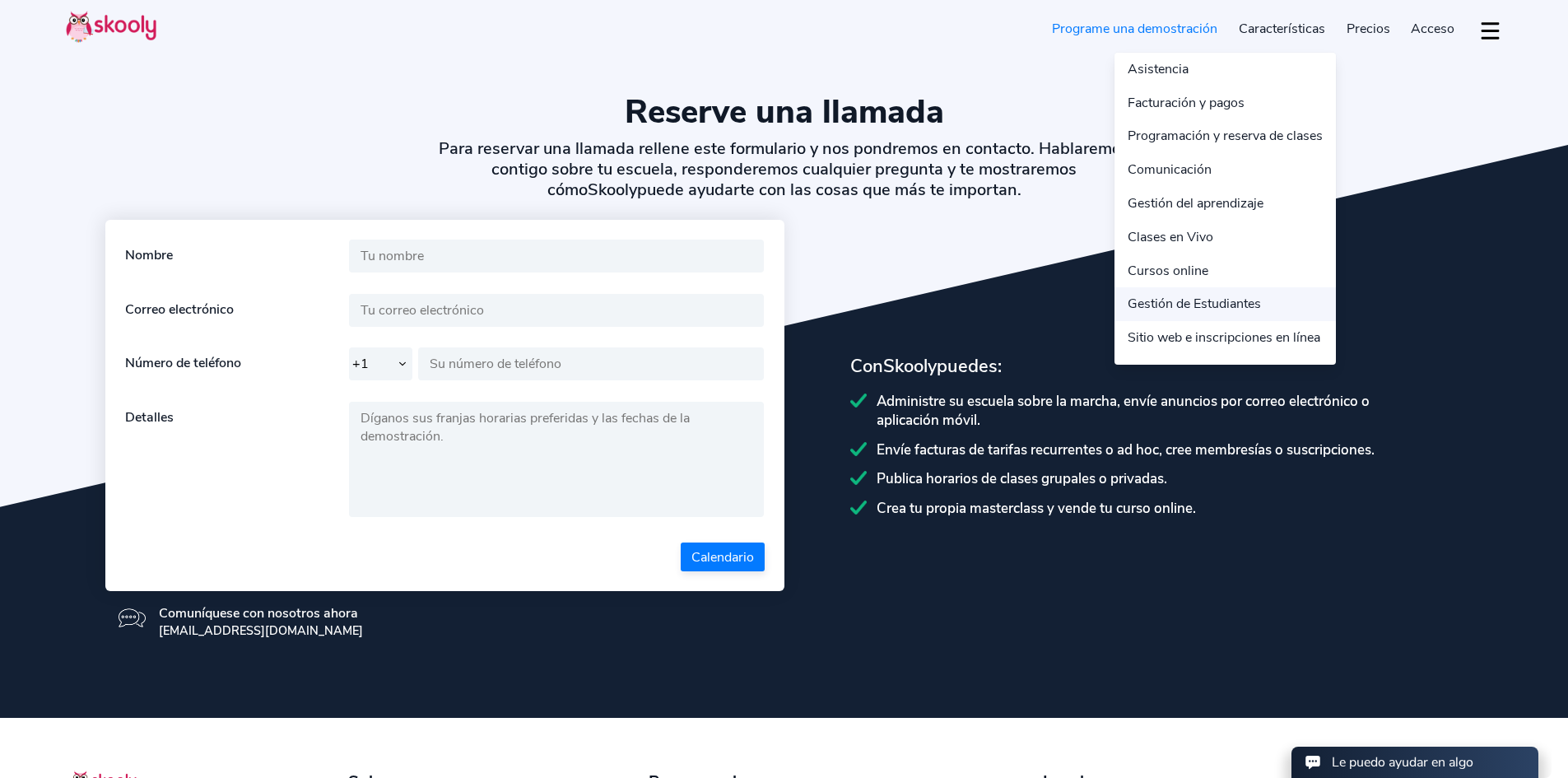
click at [1198, 300] on link "Gestión de Estudiantes" at bounding box center [1225, 304] width 221 height 33
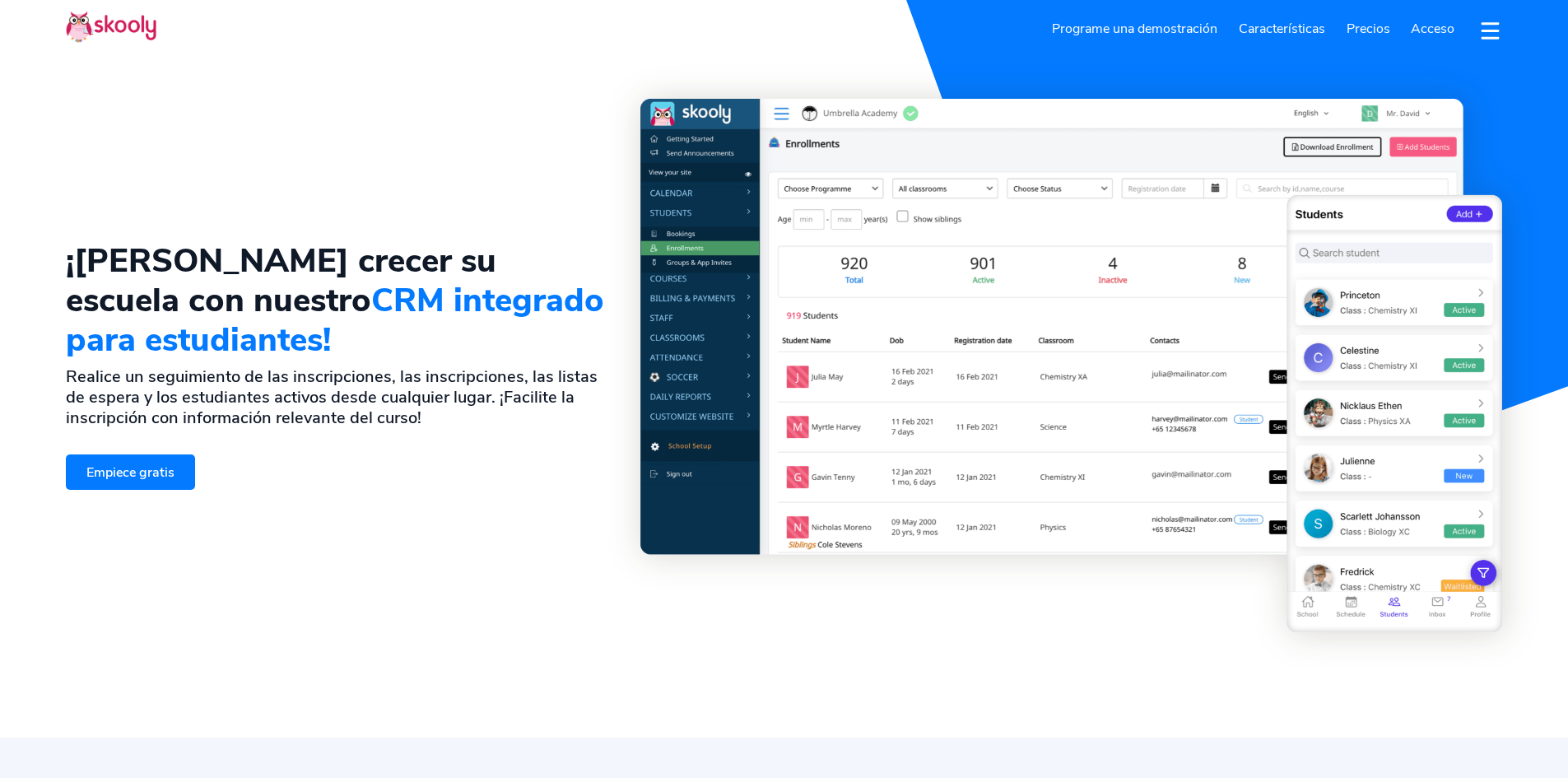
select select "es"
select select "56"
select select "[GEOGRAPHIC_DATA]"
select select "America/[GEOGRAPHIC_DATA]"
click at [1369, 30] on span "Precios" at bounding box center [1369, 28] width 44 height 19
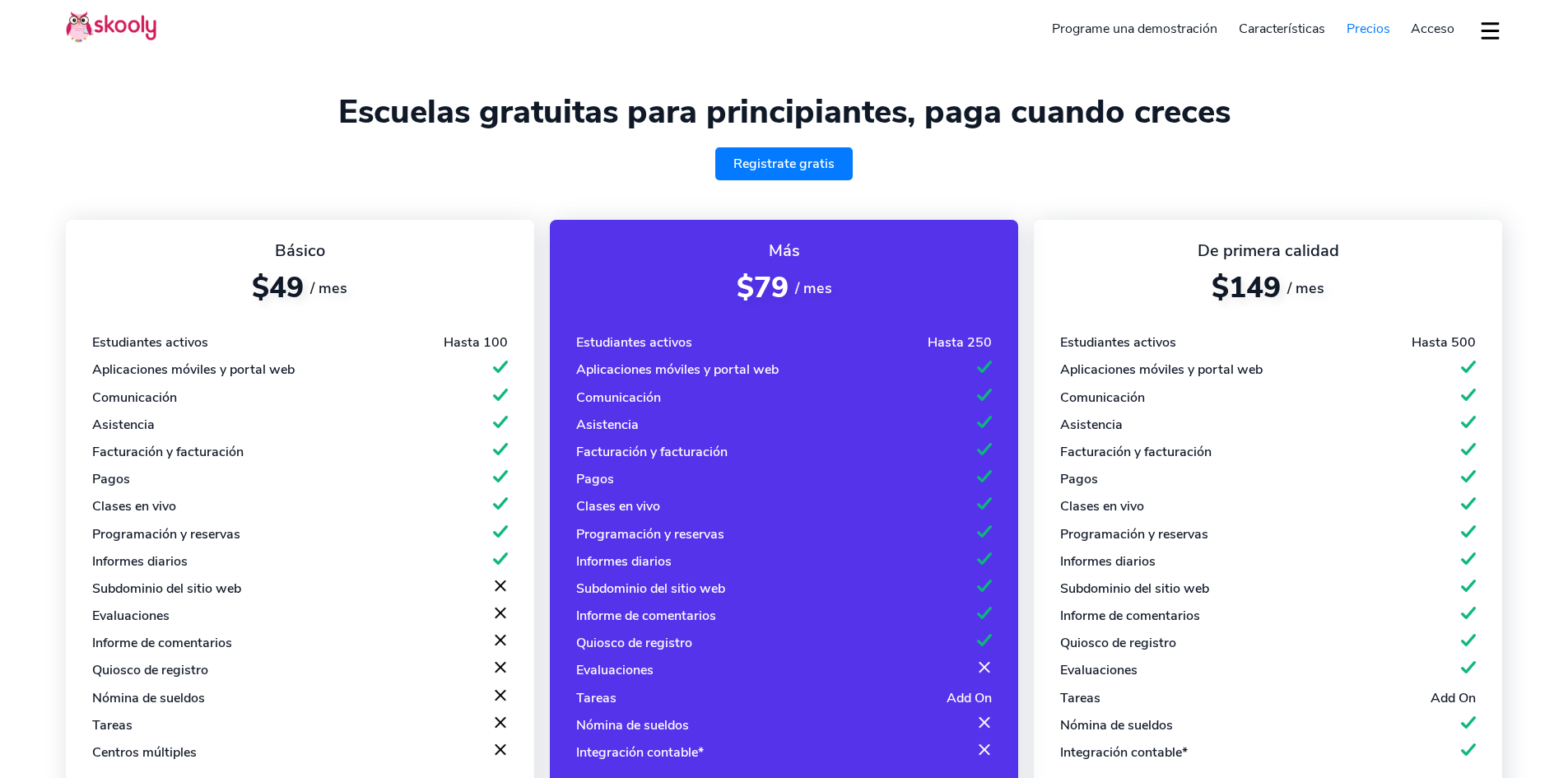
select select "es"
select select "56"
select select "Chile"
select select "America/Santiago"
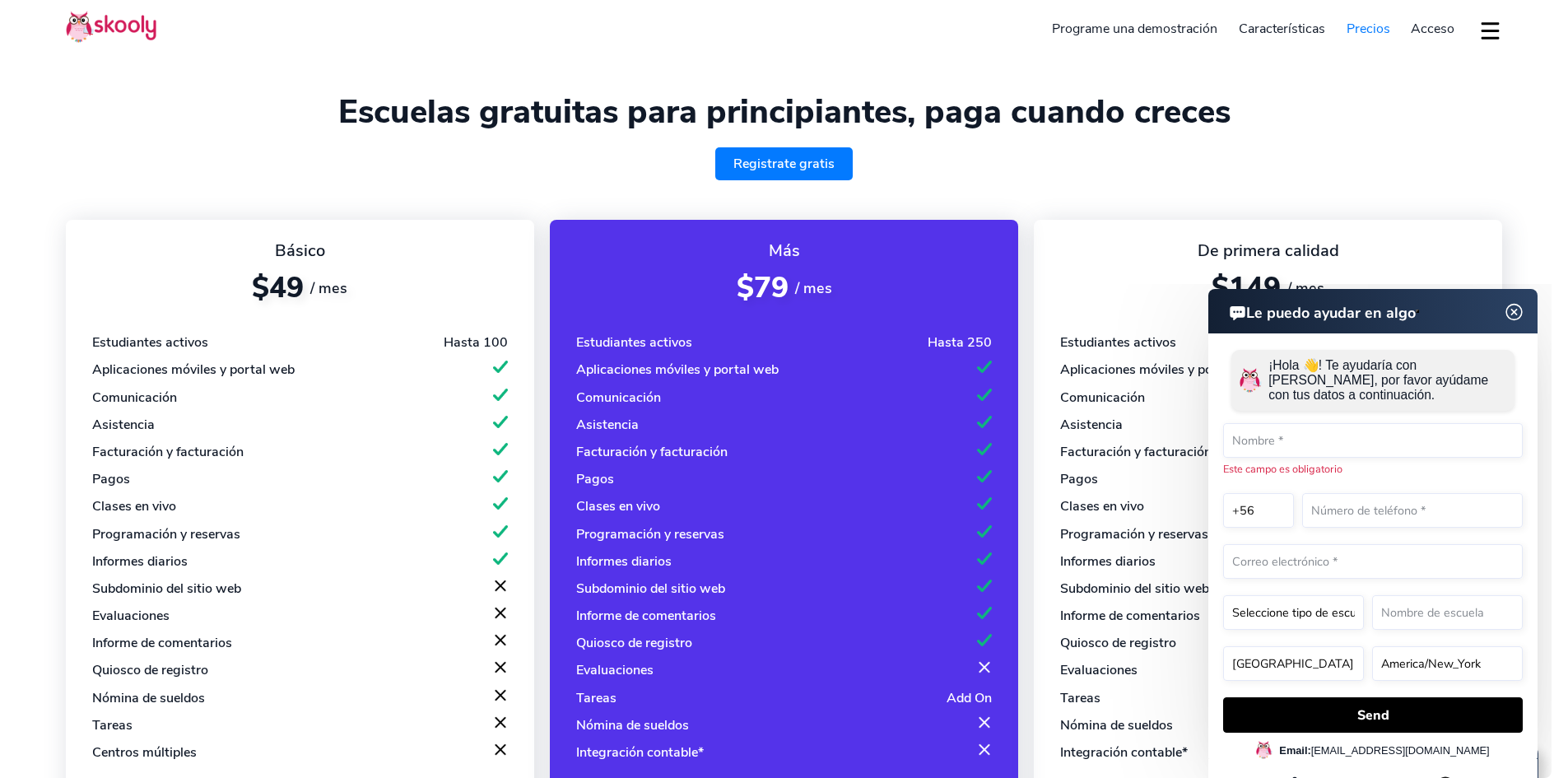
click at [1514, 315] on img at bounding box center [1514, 312] width 31 height 20
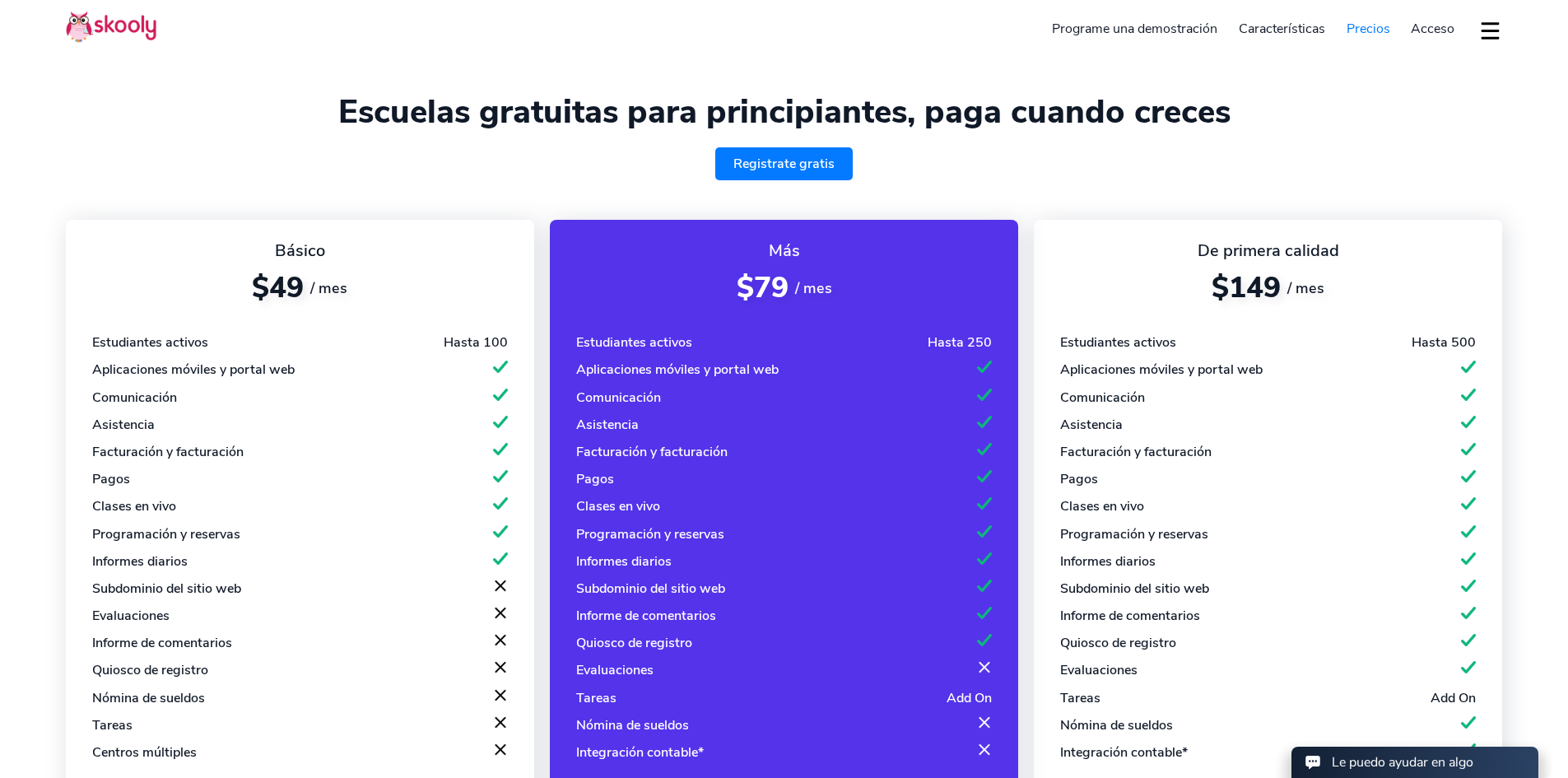
click at [1432, 22] on span "Acceso" at bounding box center [1433, 28] width 44 height 19
click at [1492, 32] on button "dropdown menu" at bounding box center [1490, 30] width 24 height 38
click at [1361, 144] on button "Spanish (Española)" at bounding box center [1415, 137] width 175 height 33
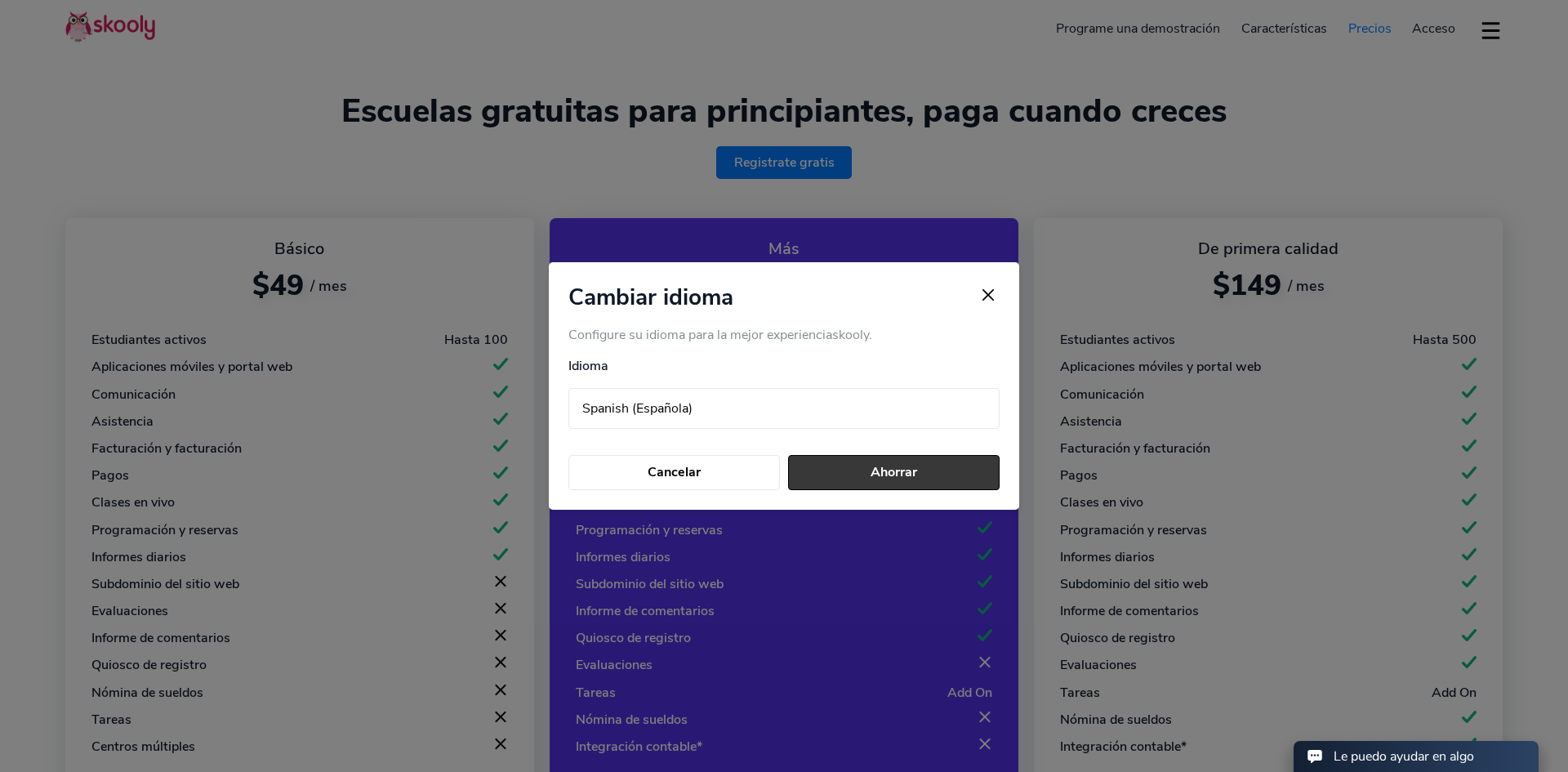
click at [872, 459] on button "Ahorrar" at bounding box center [894, 472] width 212 height 35
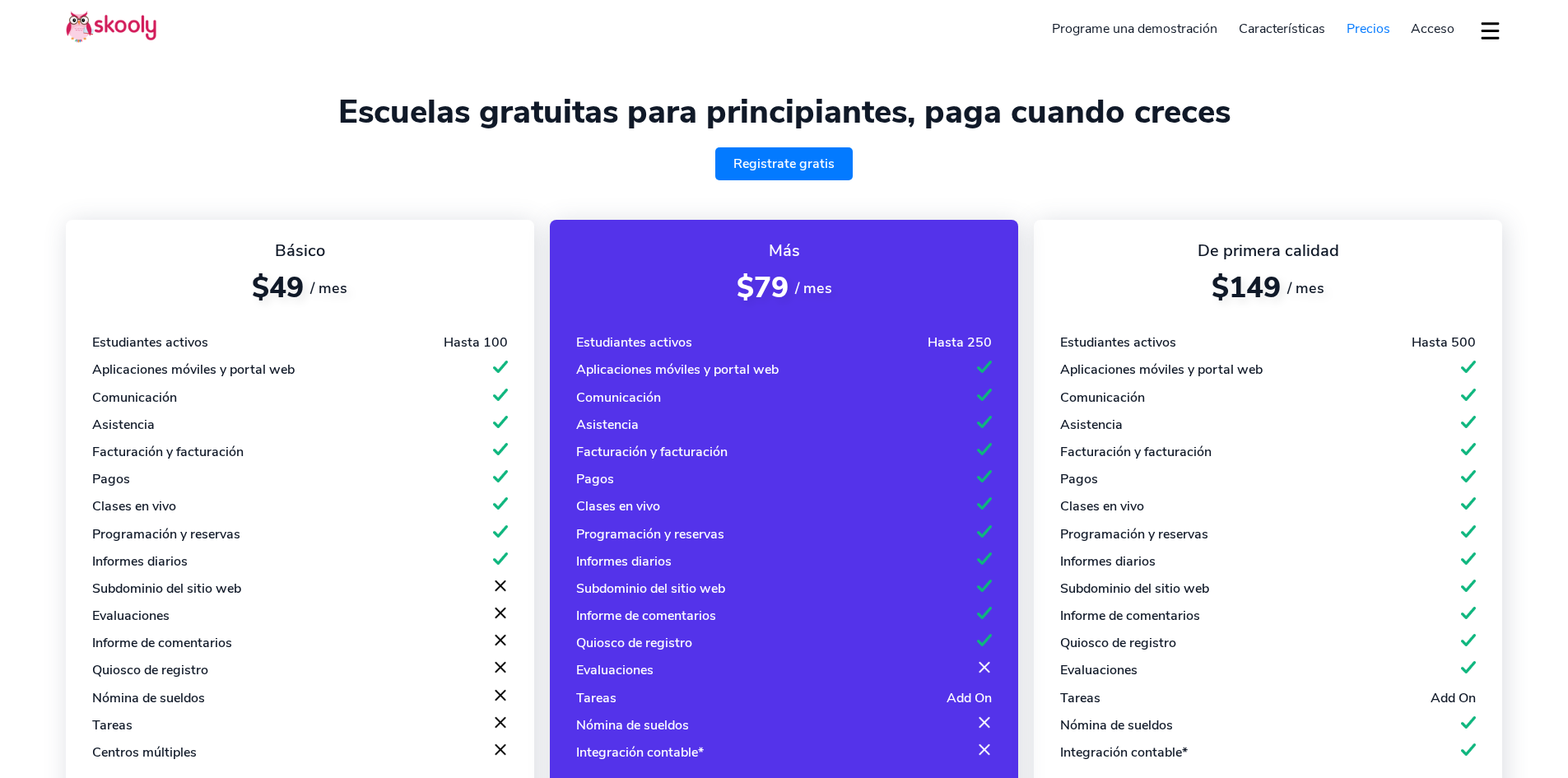
select select "es"
select select "56"
select select "[GEOGRAPHIC_DATA]"
select select "America/[GEOGRAPHIC_DATA]"
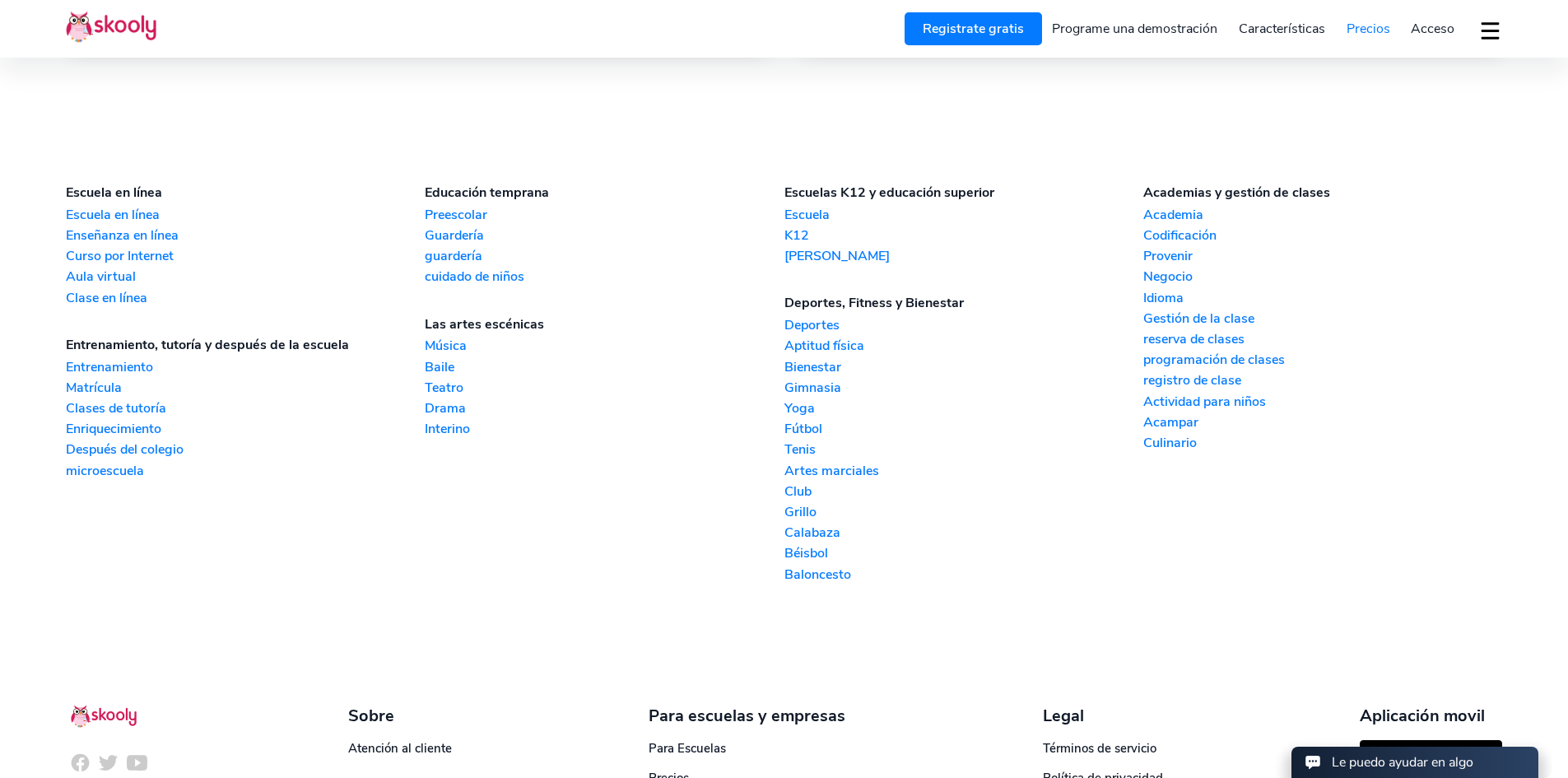
scroll to position [1729, 0]
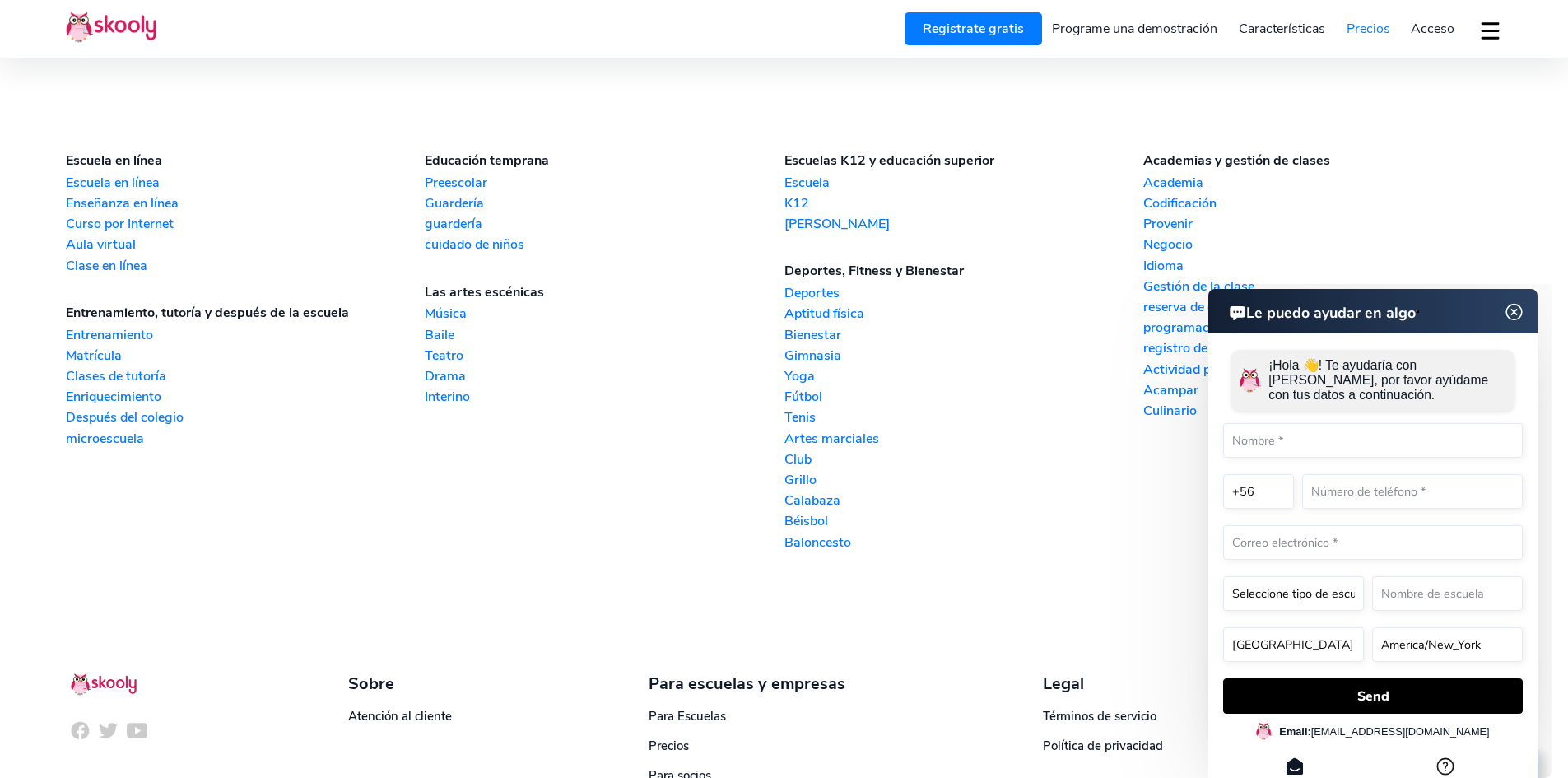
click at [1518, 313] on img at bounding box center [1514, 312] width 31 height 20
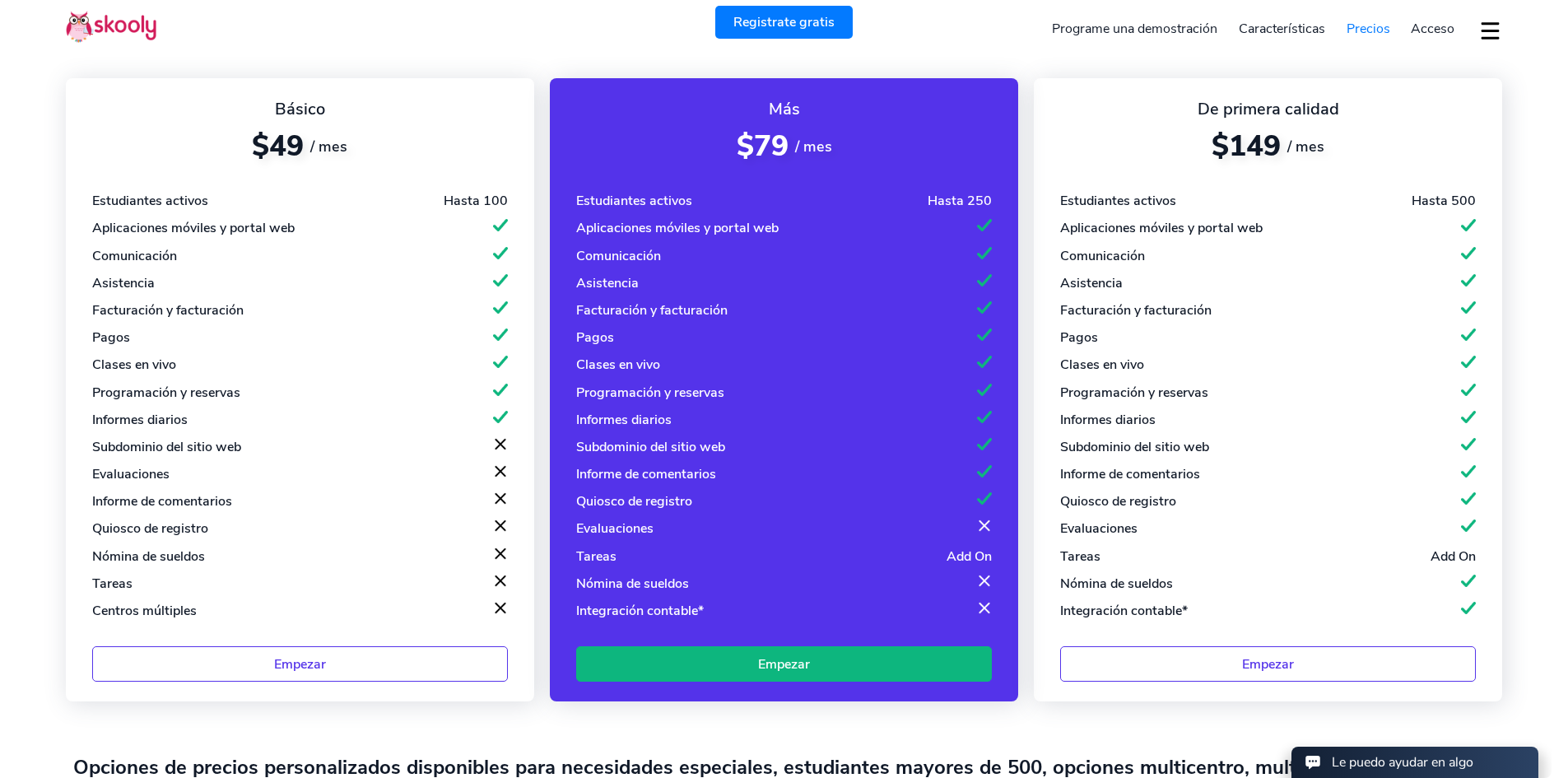
scroll to position [0, 0]
